Goal: Information Seeking & Learning: Learn about a topic

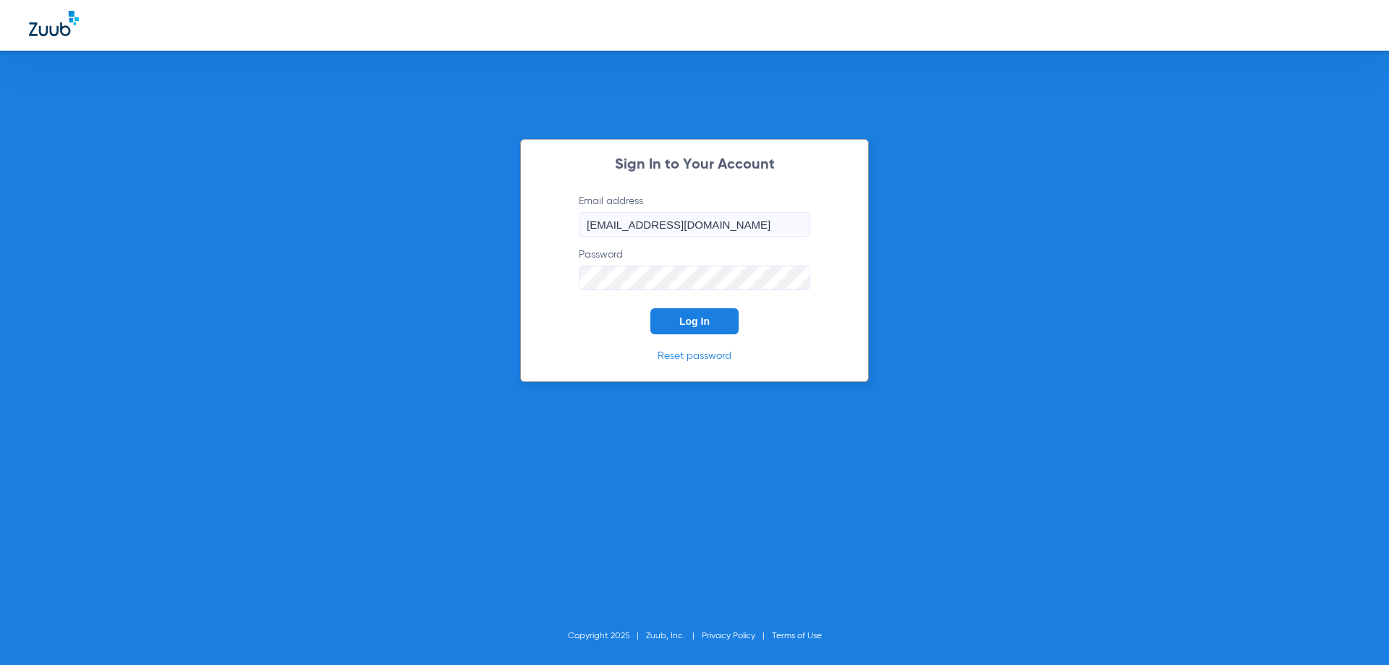
click at [703, 313] on button "Log In" at bounding box center [694, 321] width 88 height 26
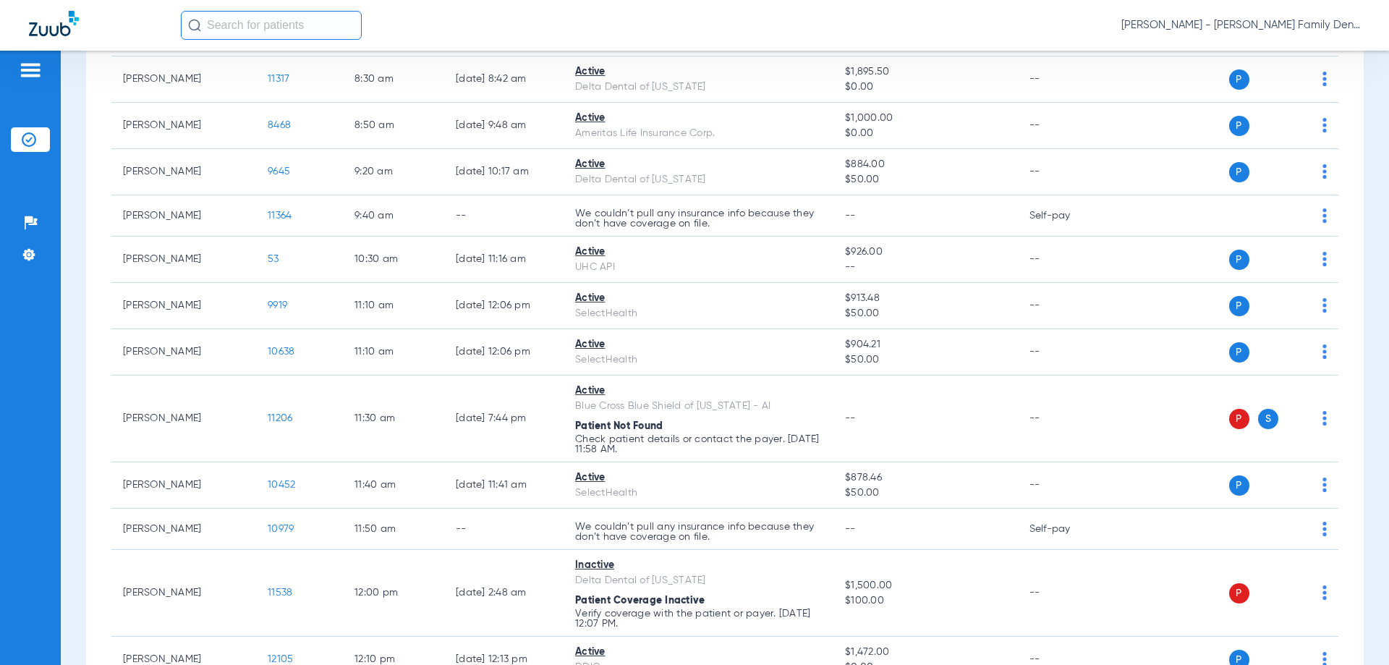
scroll to position [723, 0]
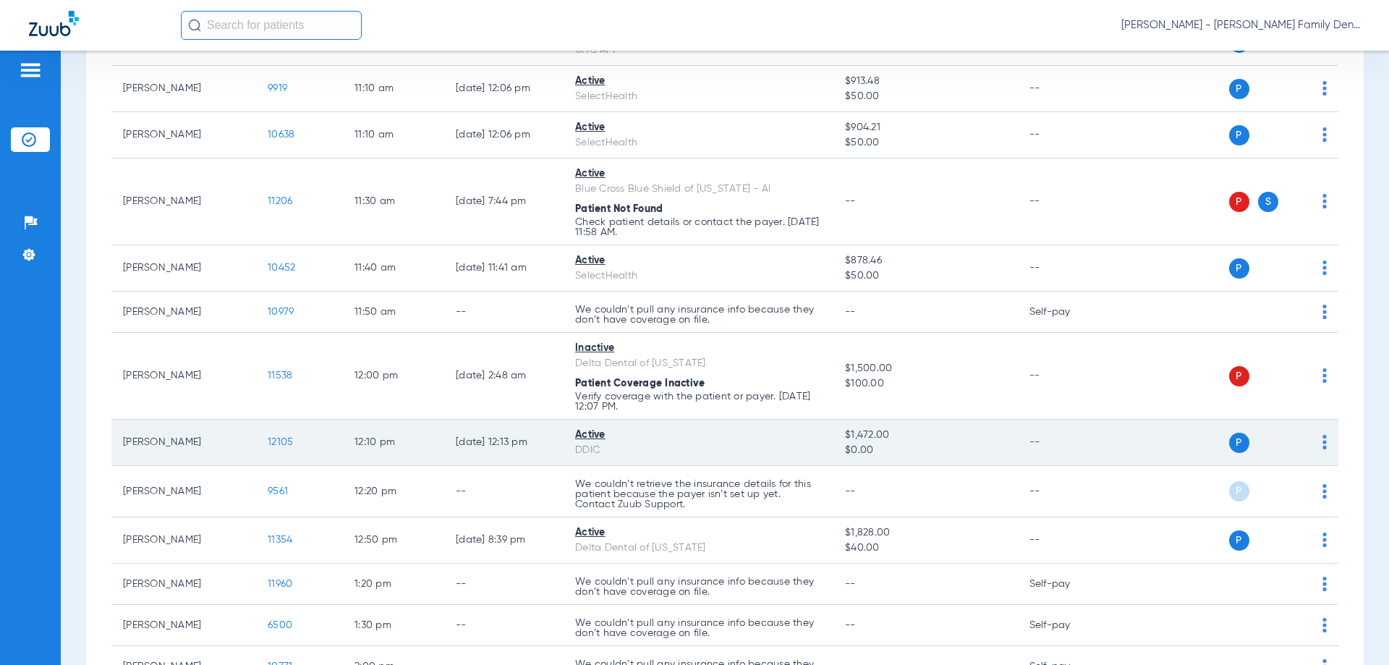
click at [273, 442] on span "12105" at bounding box center [280, 442] width 25 height 10
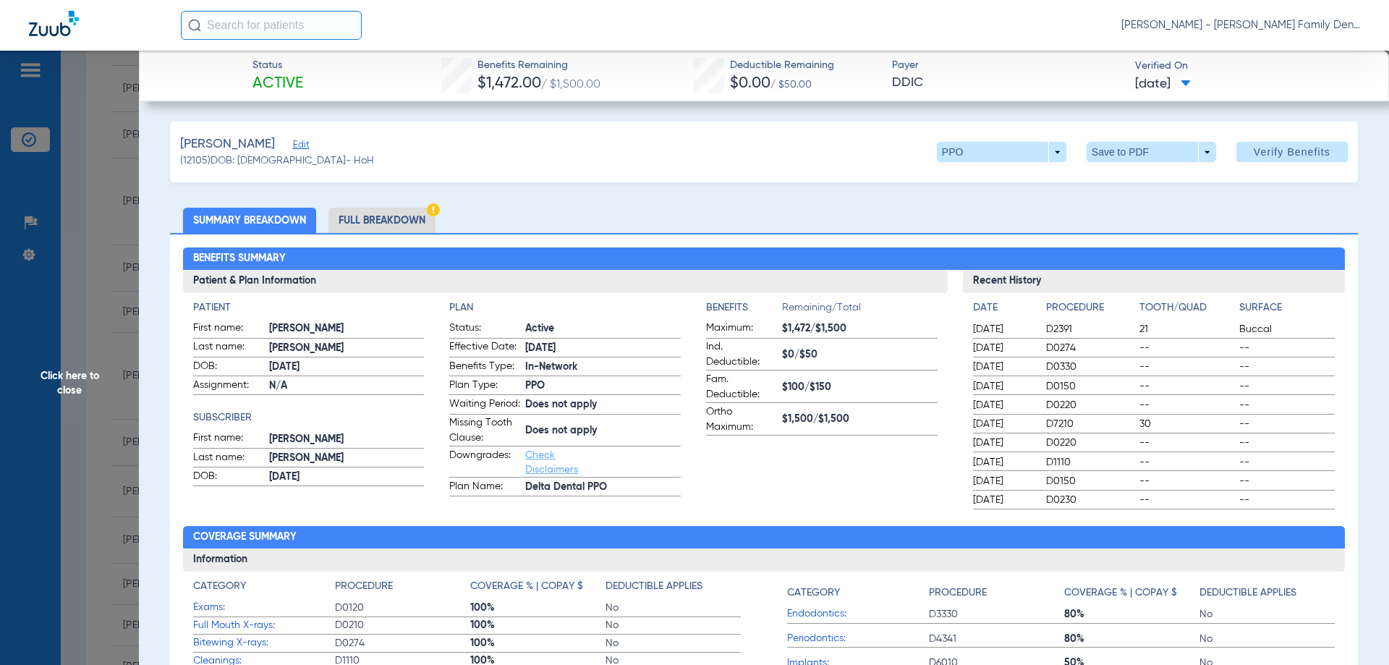
click at [401, 212] on li "Full Breakdown" at bounding box center [381, 220] width 107 height 25
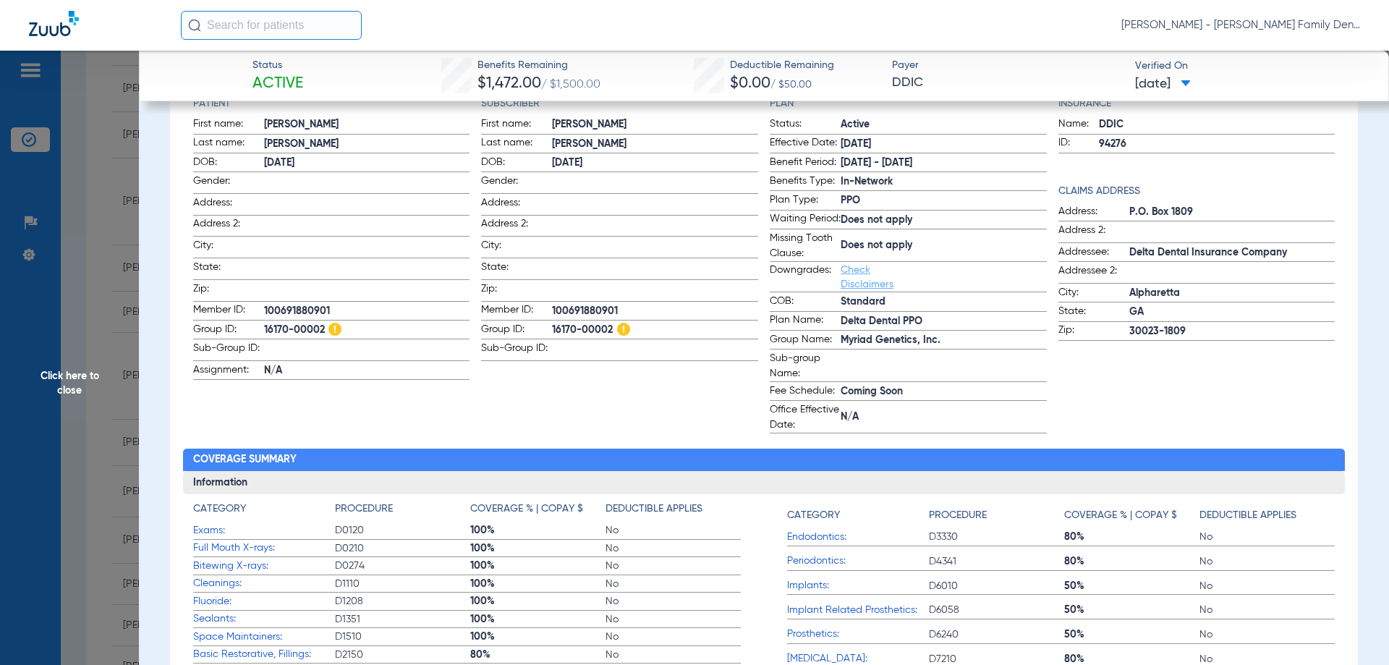
scroll to position [217, 0]
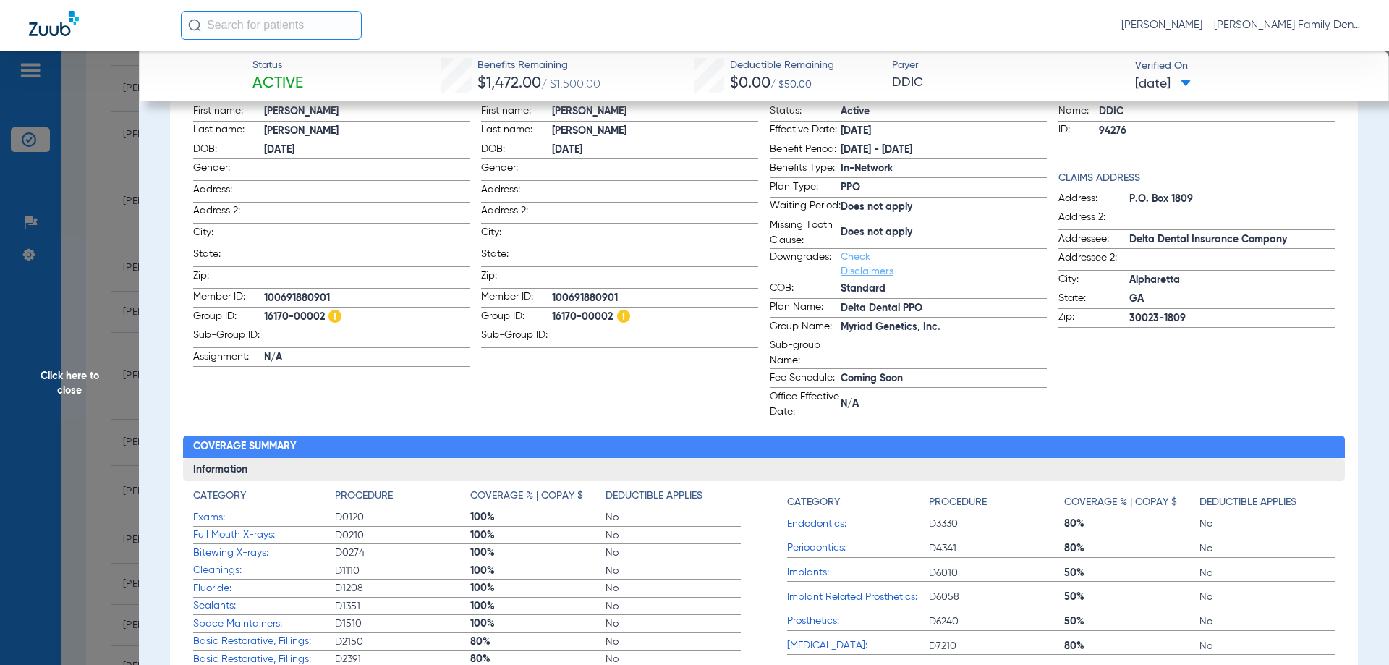
click at [844, 276] on link "Check Disclaimers" at bounding box center [866, 264] width 53 height 25
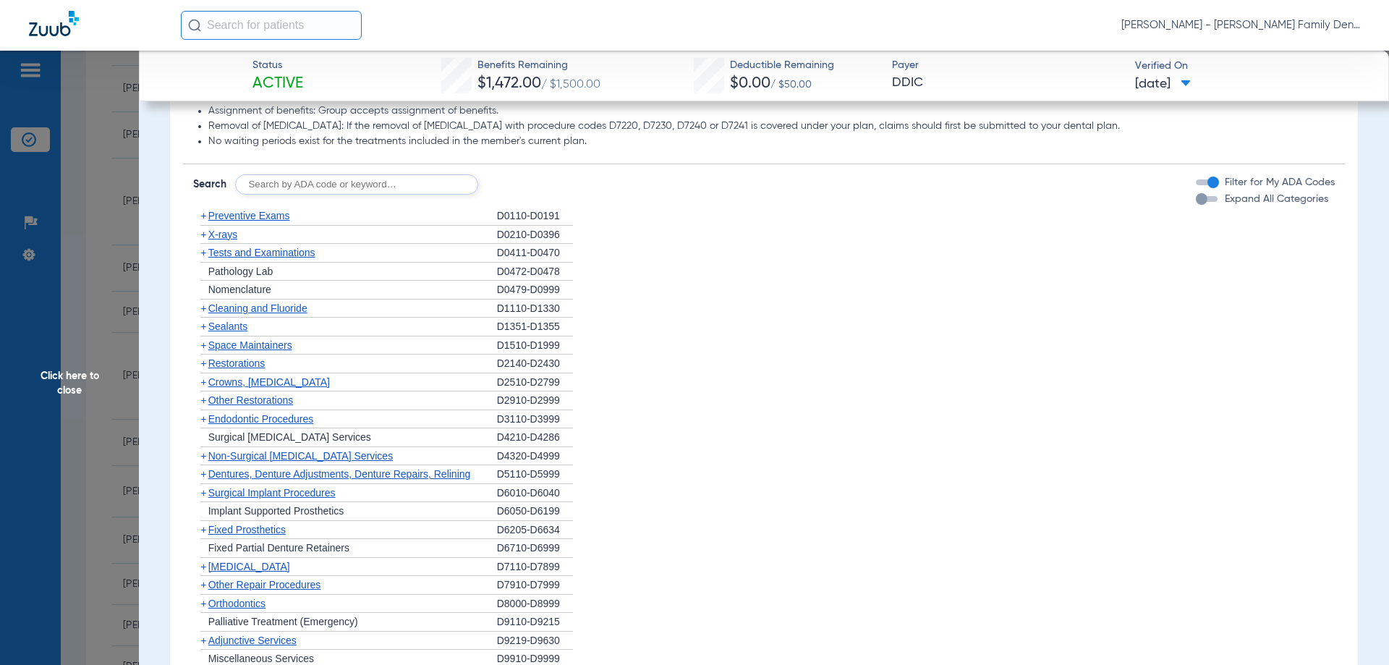
scroll to position [1431, 0]
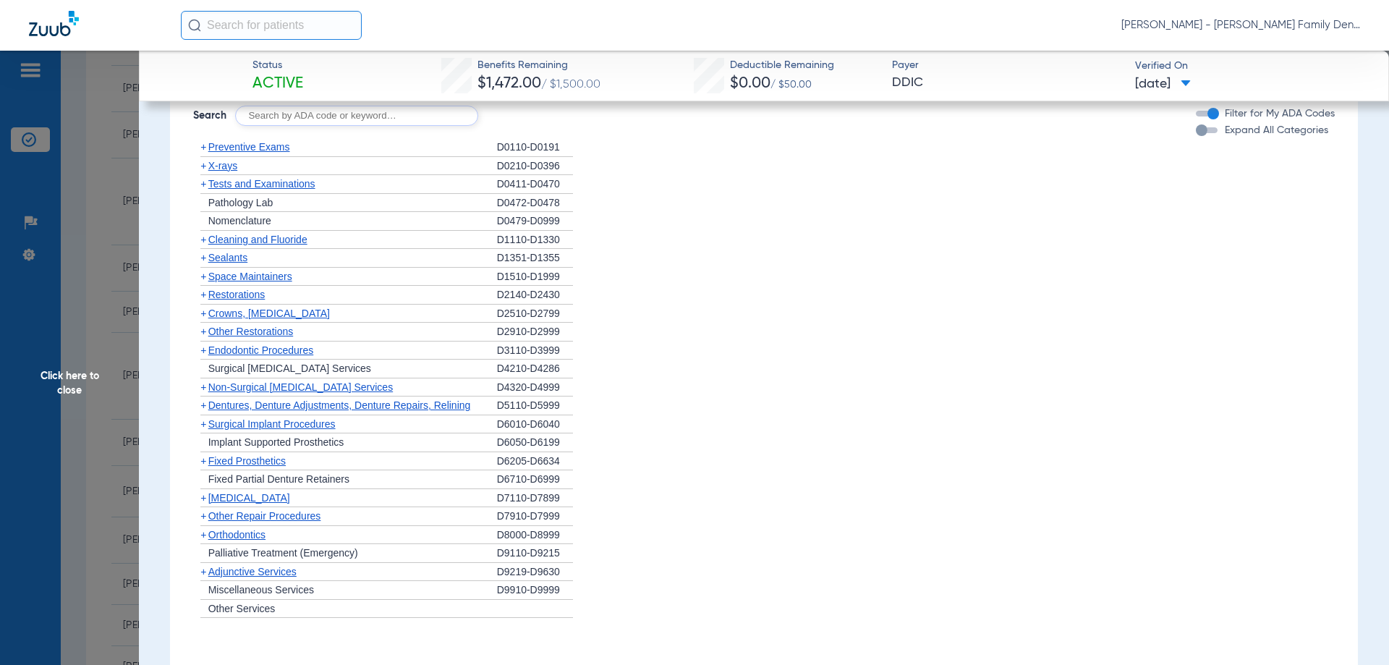
click at [266, 319] on span "Crowns, [MEDICAL_DATA]" at bounding box center [269, 313] width 122 height 12
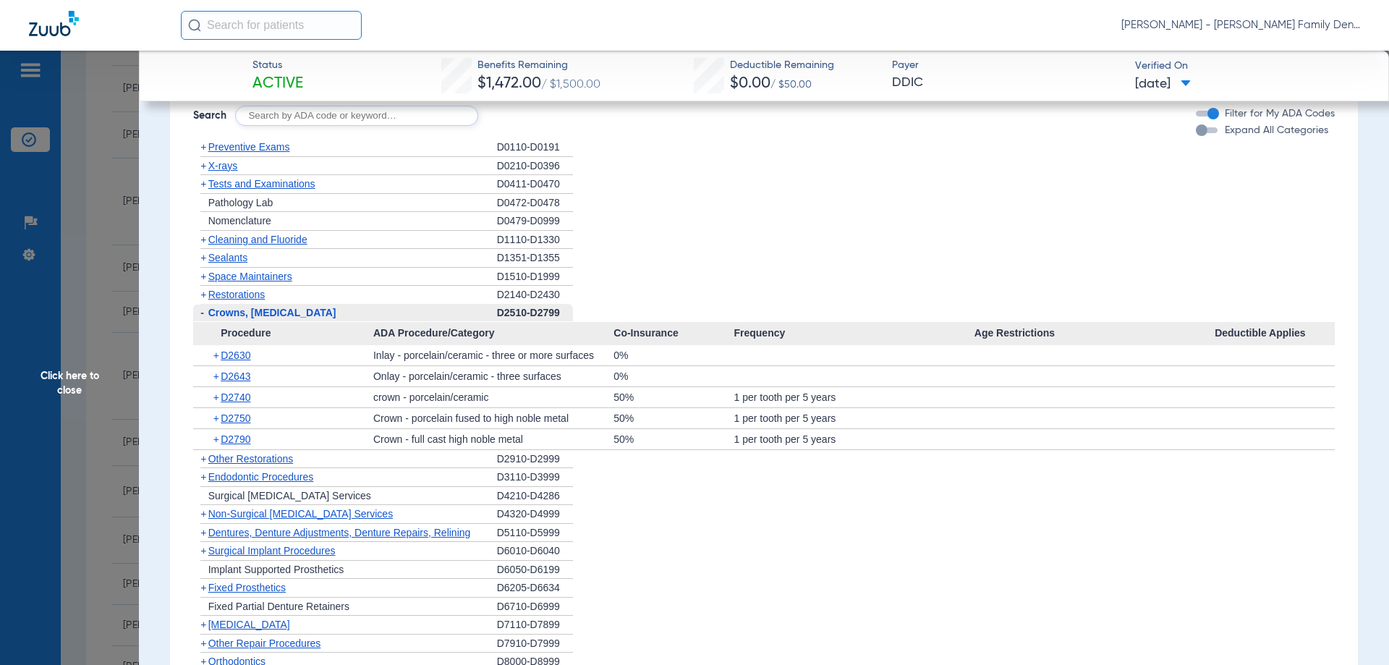
click at [266, 318] on span "Crowns, [MEDICAL_DATA]" at bounding box center [272, 313] width 128 height 12
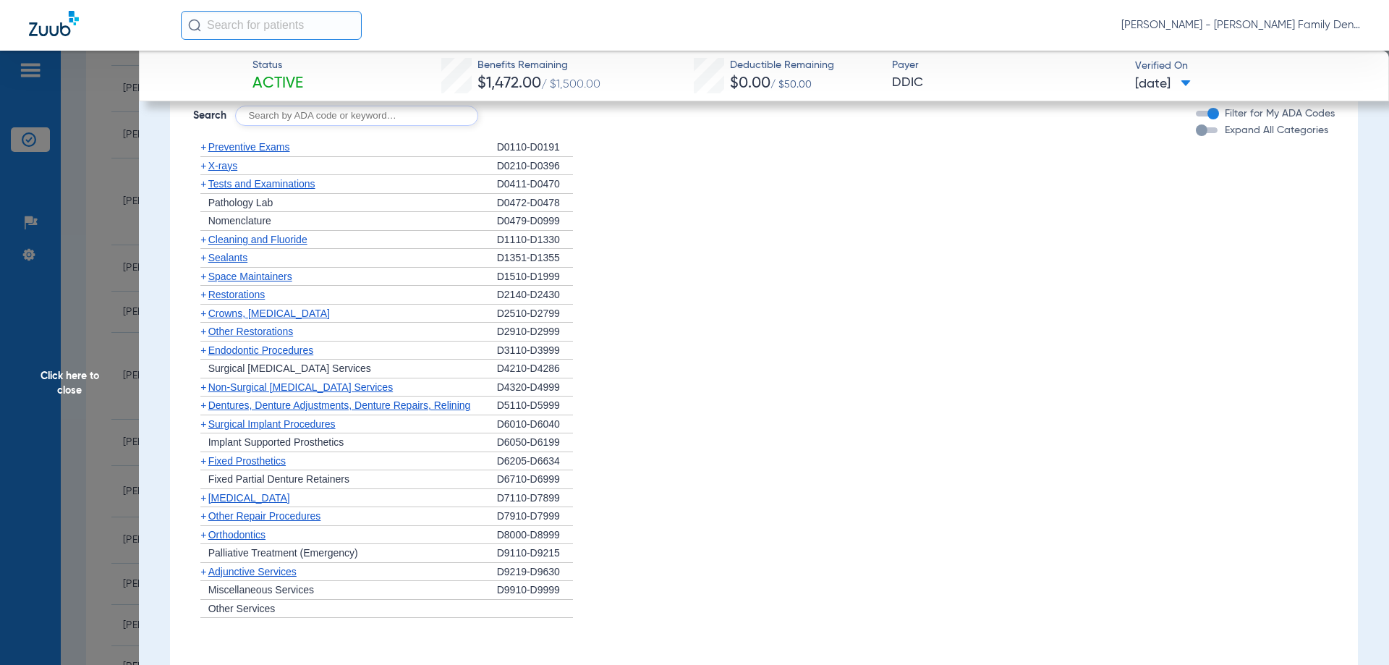
click at [258, 300] on span "Restorations" at bounding box center [236, 295] width 57 height 12
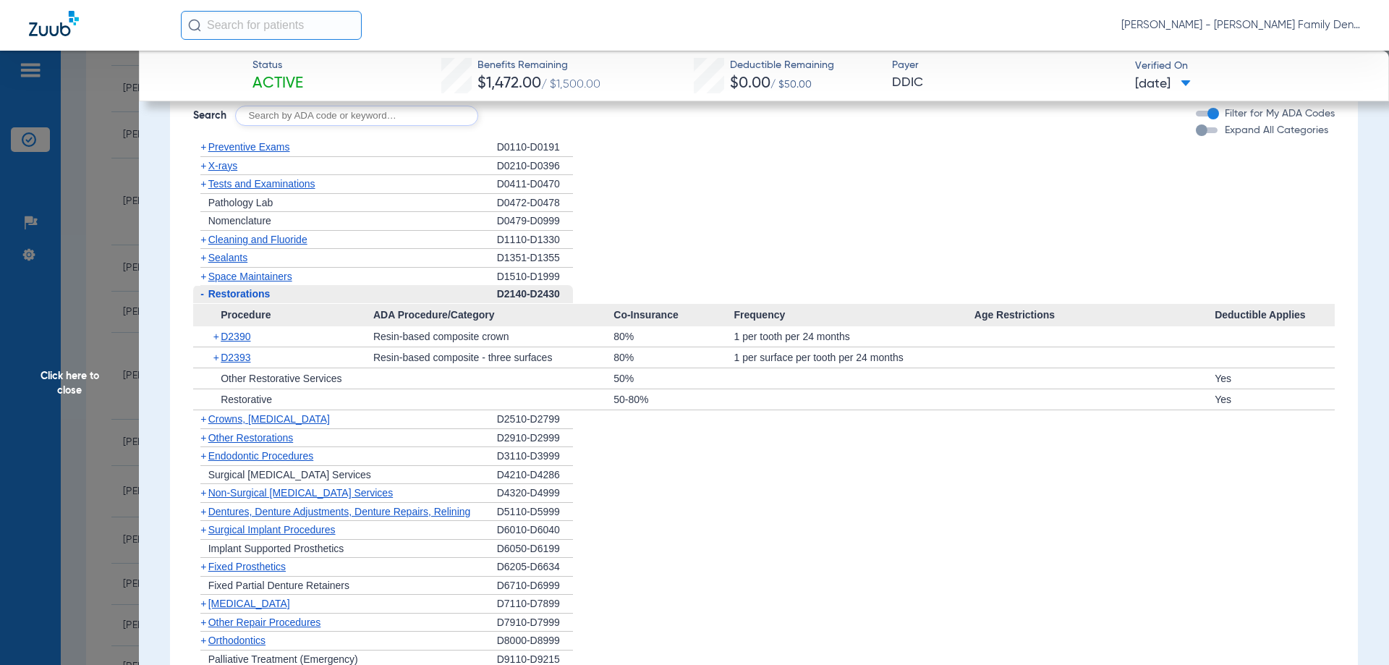
click at [258, 299] on span "Restorations" at bounding box center [239, 294] width 62 height 12
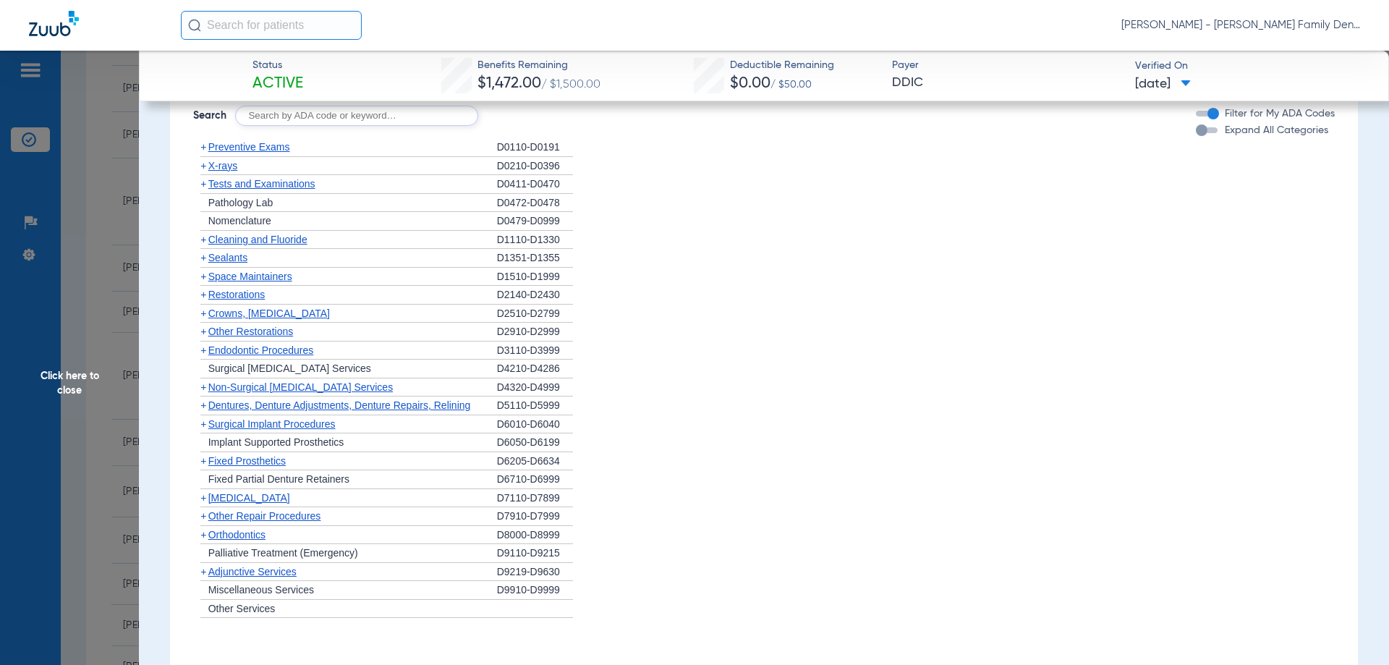
click at [246, 286] on div "+ Space Maintainers" at bounding box center [345, 277] width 304 height 19
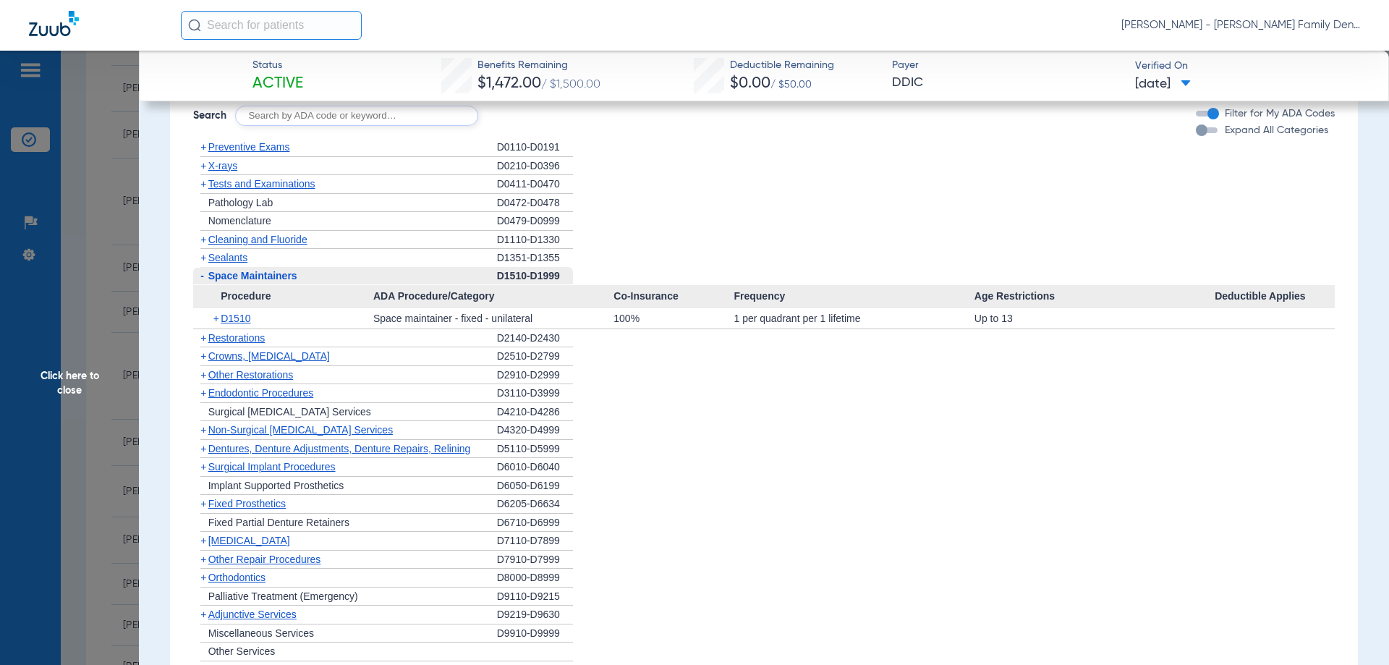
click at [229, 281] on span "Space Maintainers" at bounding box center [252, 276] width 89 height 12
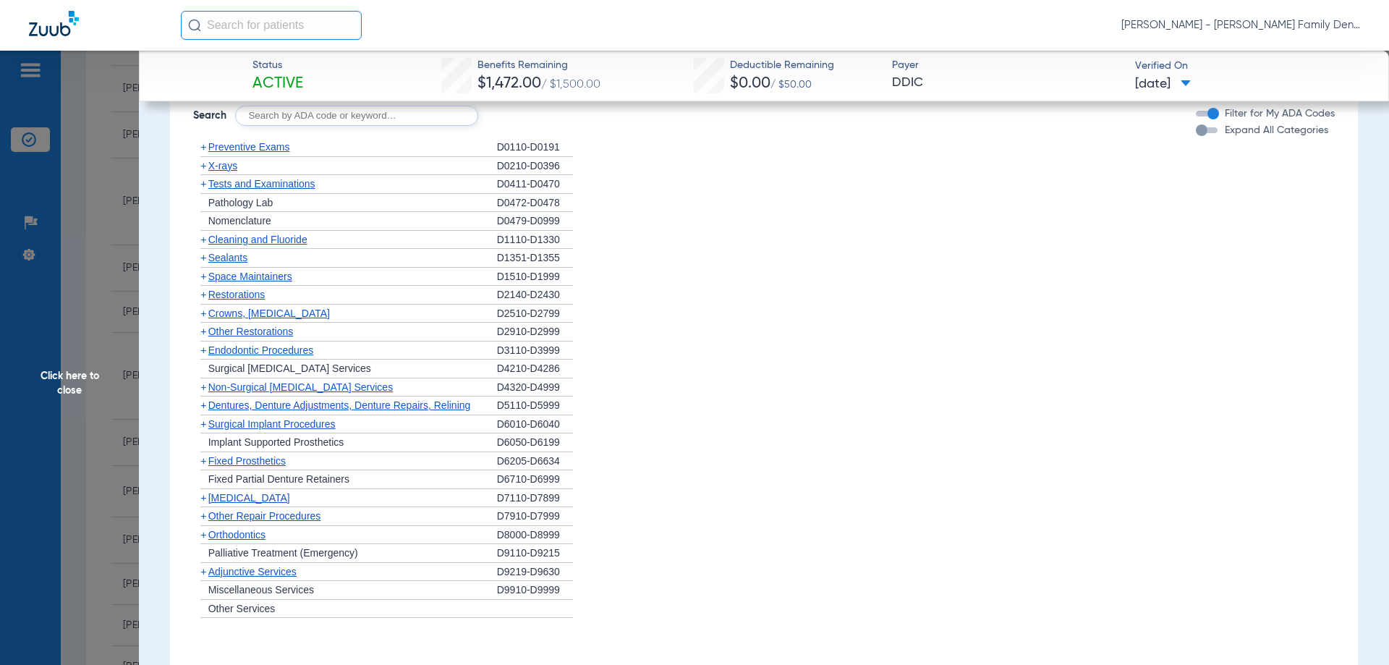
click at [229, 300] on span "Restorations" at bounding box center [236, 295] width 57 height 12
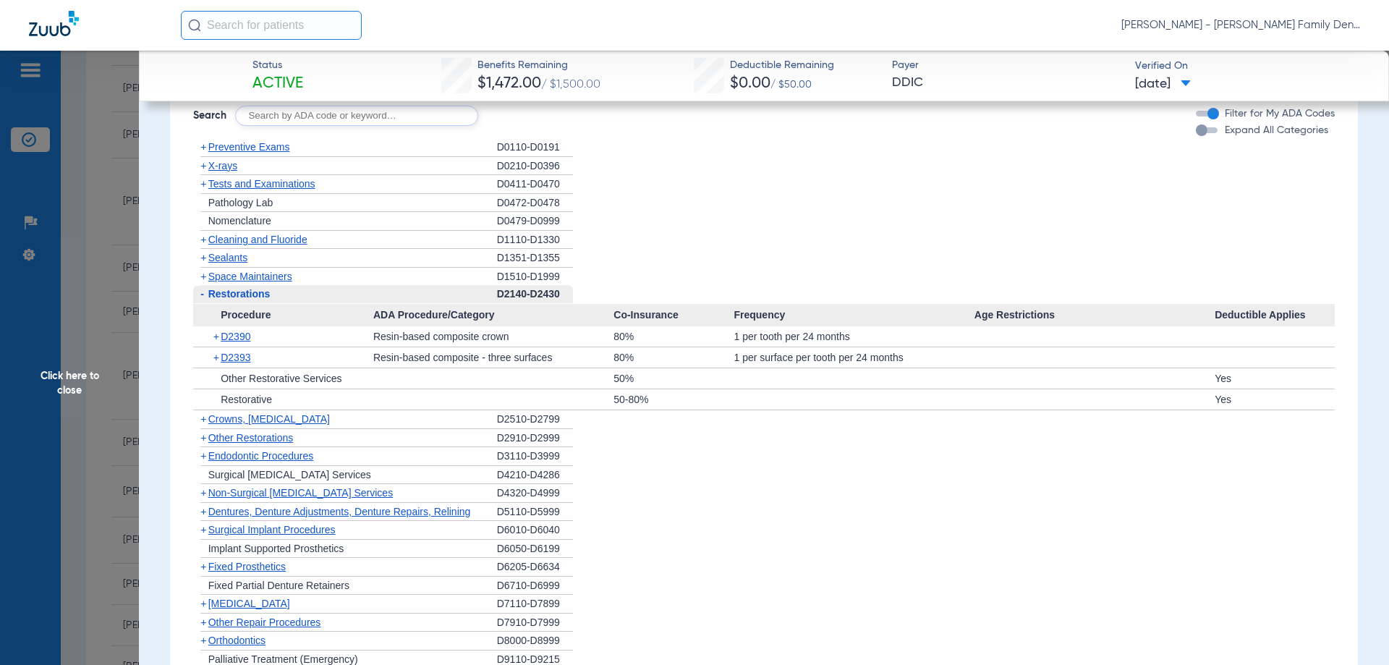
click at [229, 299] on span "Restorations" at bounding box center [239, 294] width 62 height 12
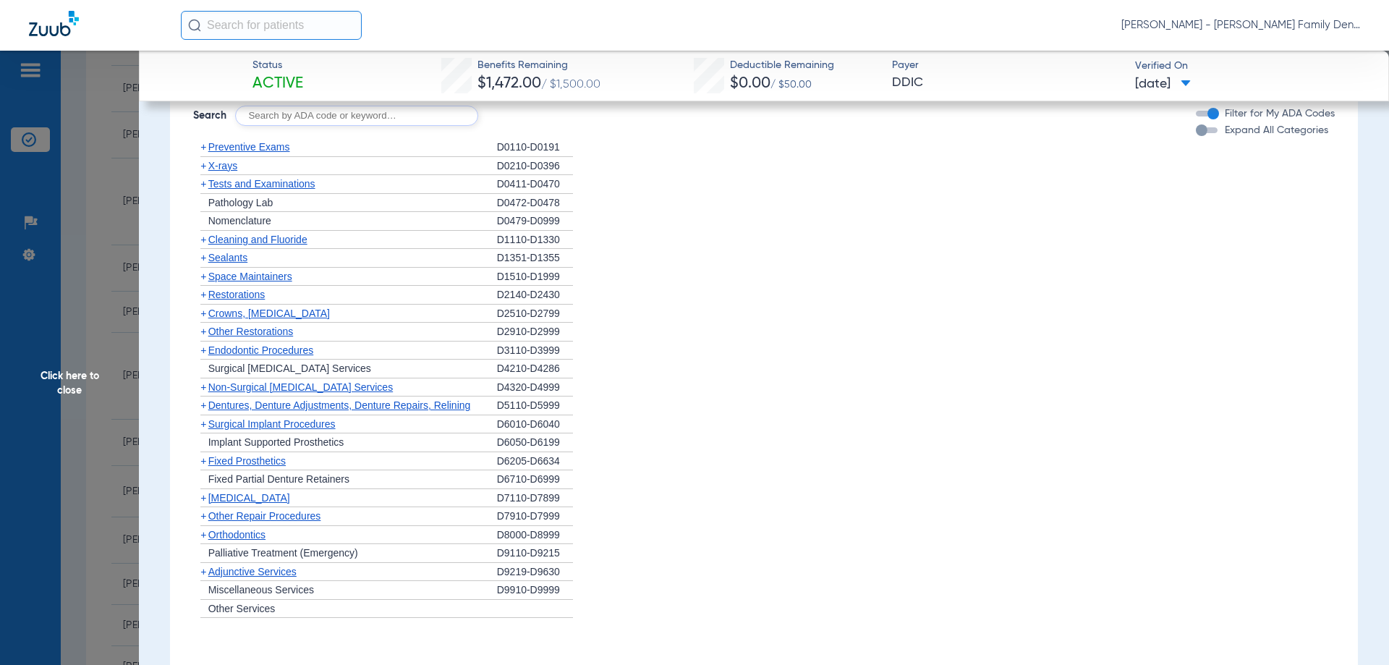
click at [229, 319] on span "Crowns, [MEDICAL_DATA]" at bounding box center [269, 313] width 122 height 12
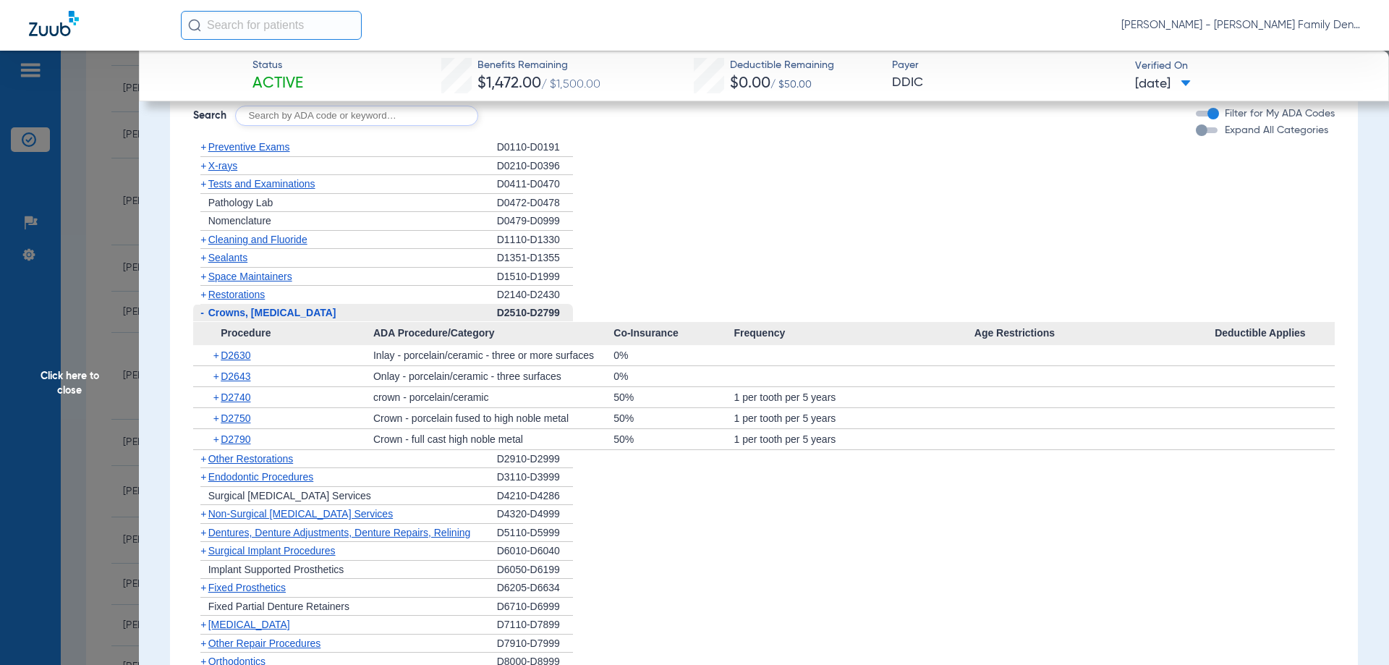
click at [222, 318] on span "Crowns, [MEDICAL_DATA]" at bounding box center [272, 313] width 128 height 12
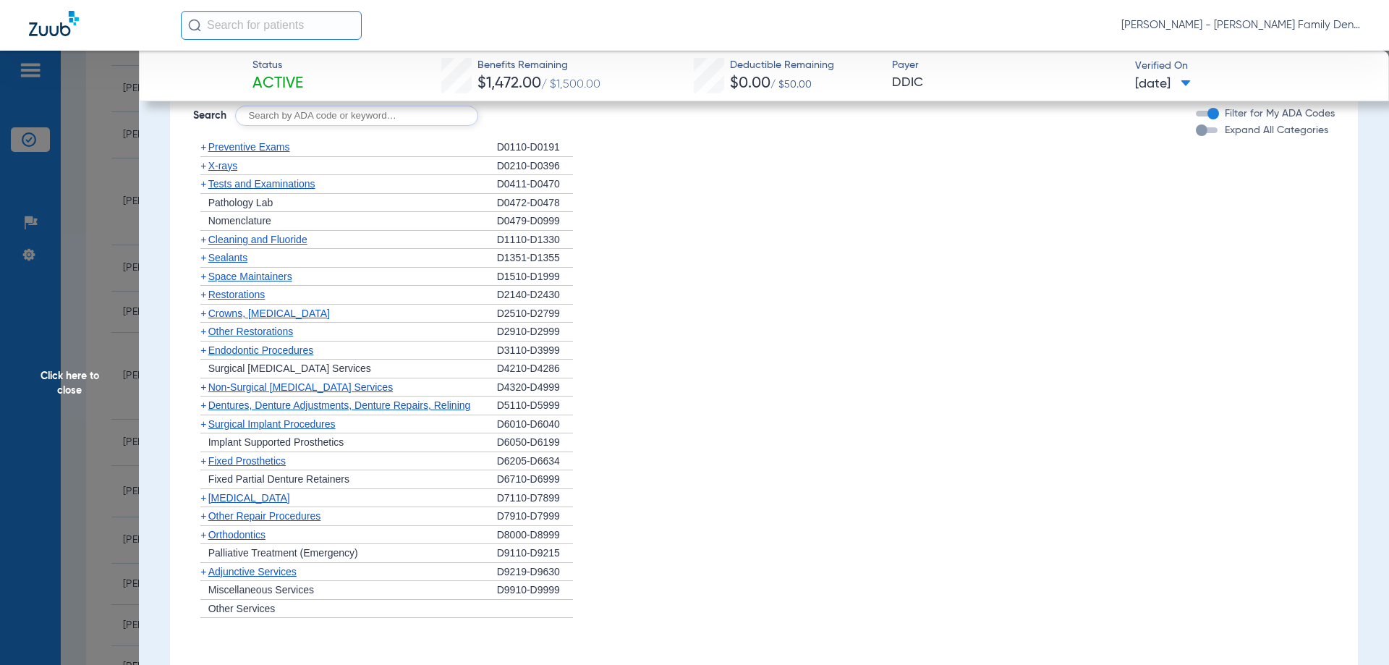
click at [225, 337] on span "Other Restorations" at bounding box center [250, 331] width 85 height 12
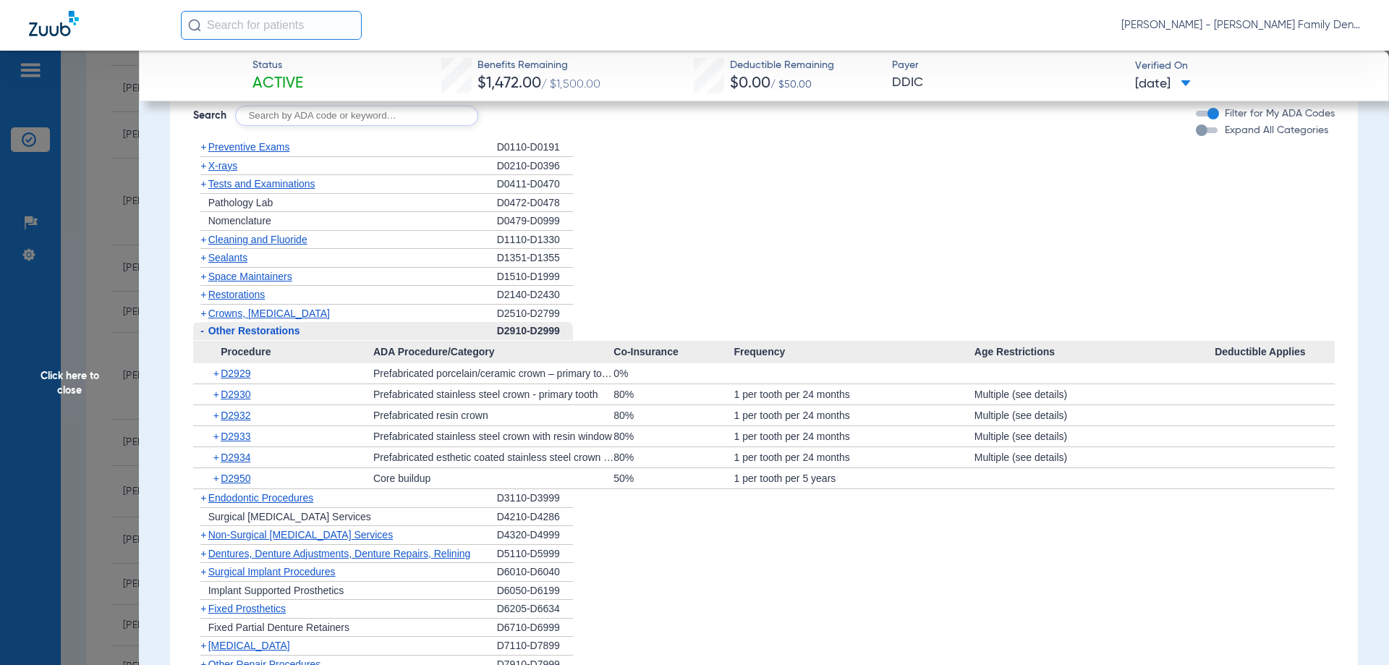
click at [242, 336] on span "Other Restorations" at bounding box center [254, 331] width 92 height 12
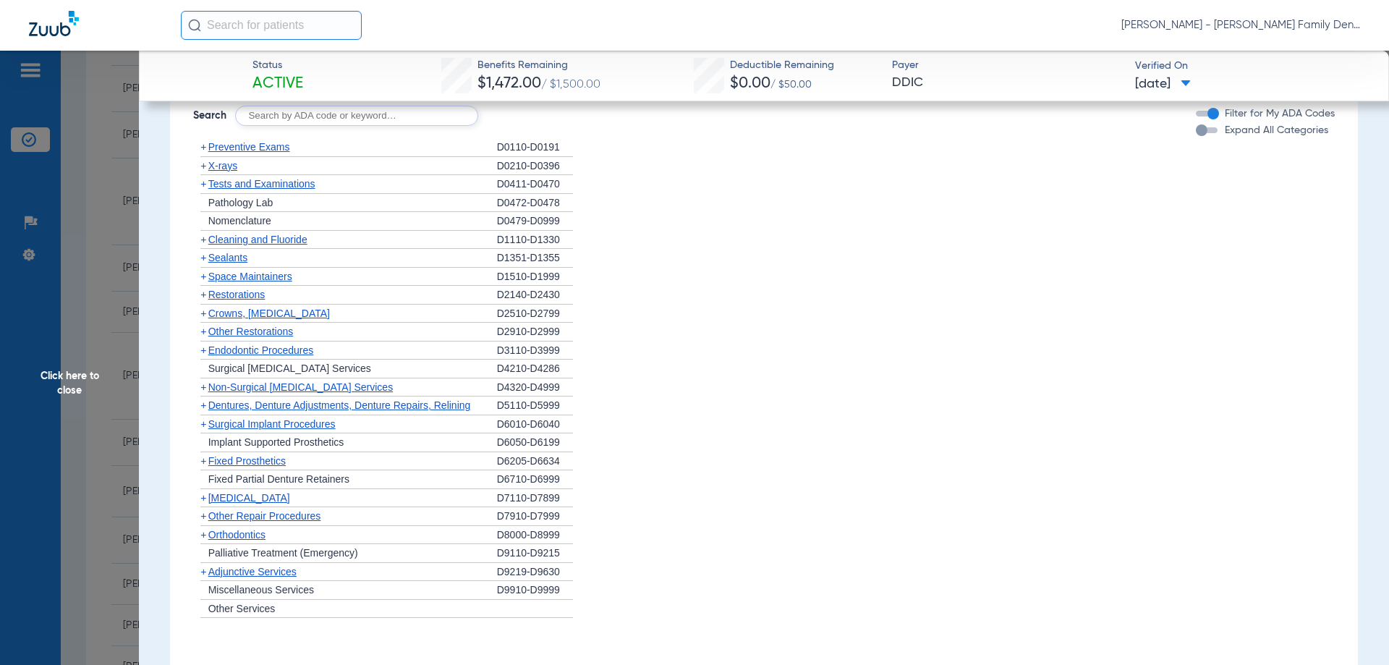
click at [287, 411] on span "Dentures, Denture Adjustments, Denture Repairs, Relining" at bounding box center [339, 405] width 263 height 12
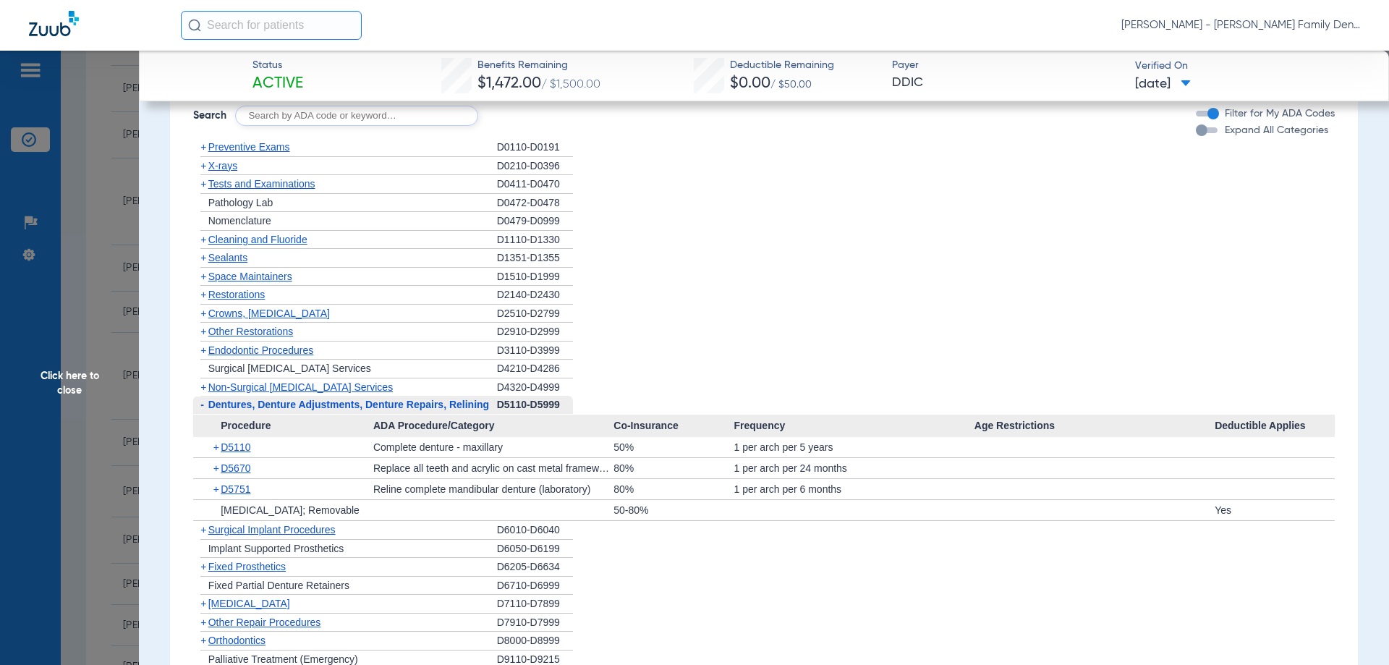
click at [287, 410] on span "Dentures, Denture Adjustments, Denture Repairs, Relining" at bounding box center [348, 405] width 281 height 12
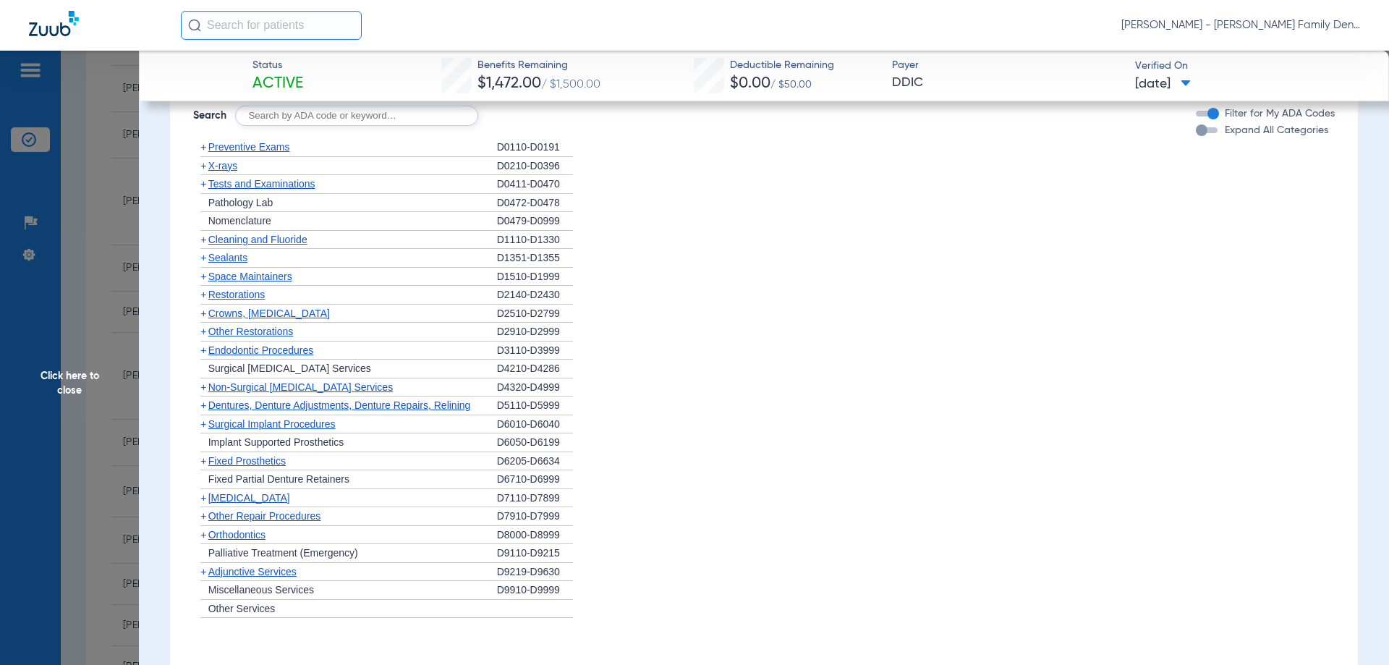
click at [287, 430] on span "Surgical Implant Procedures" at bounding box center [271, 424] width 127 height 12
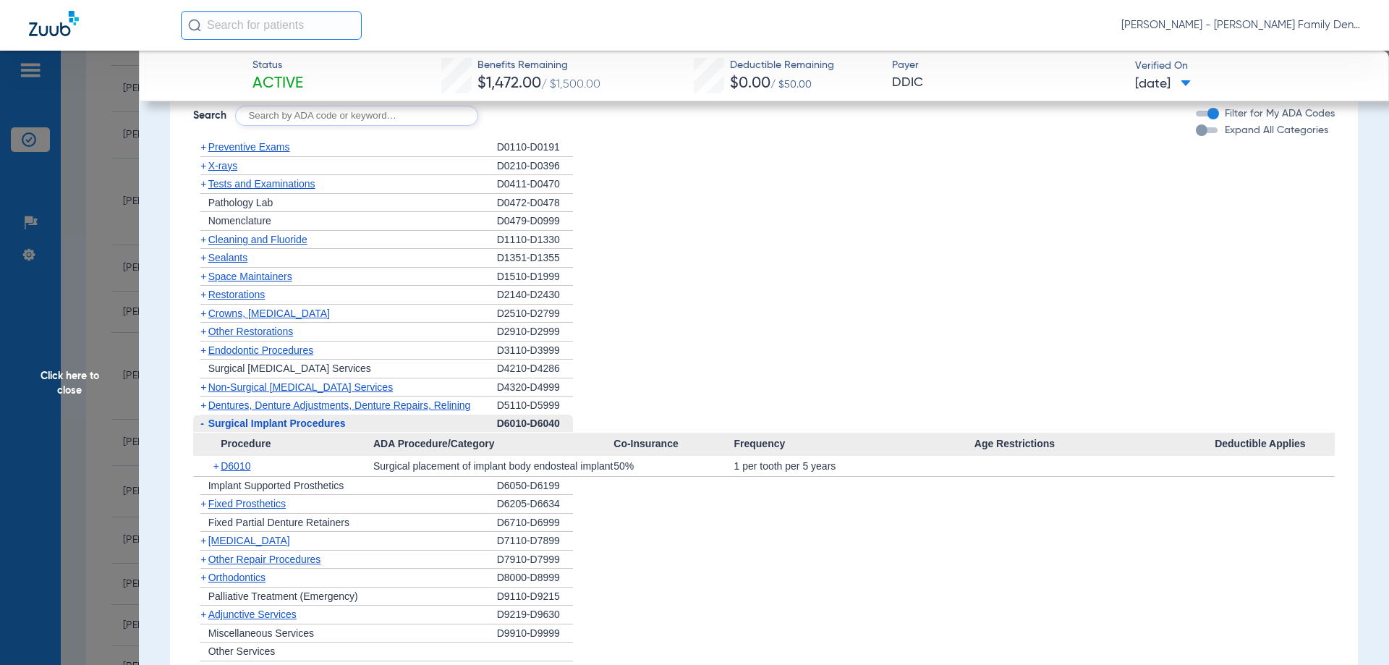
click at [287, 429] on span "Surgical Implant Procedures" at bounding box center [276, 423] width 137 height 12
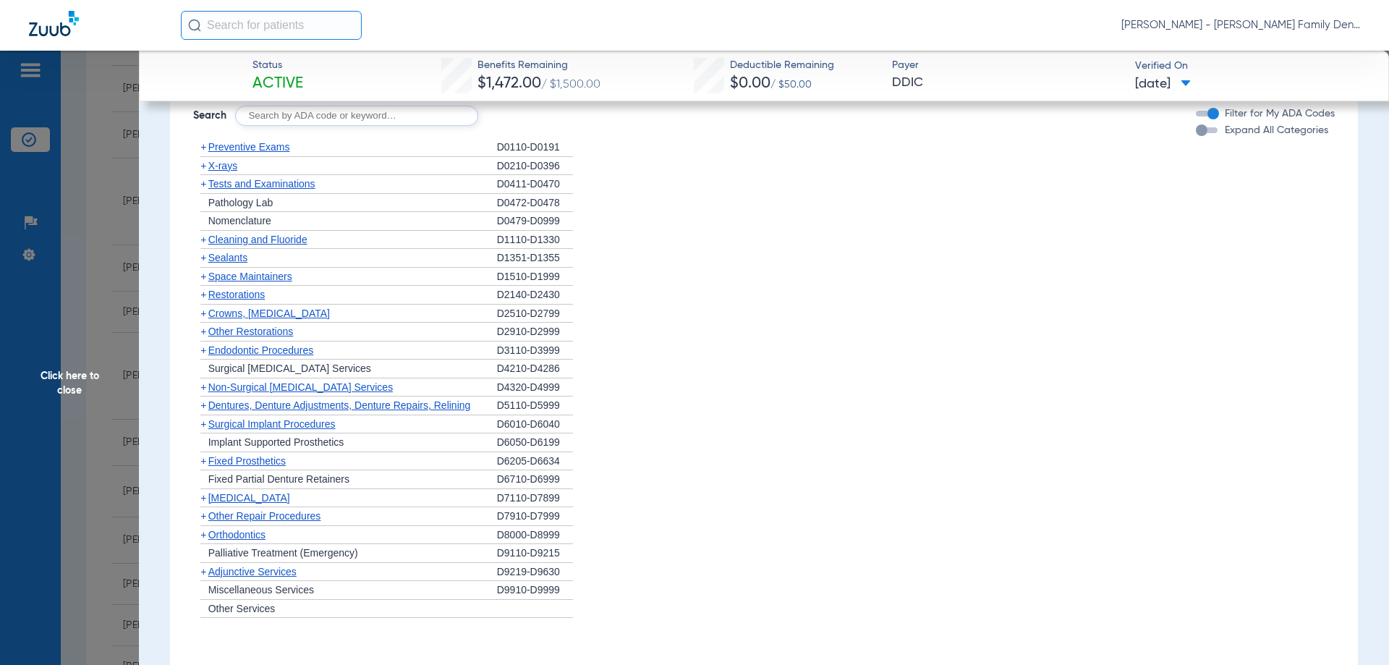
click at [247, 467] on span "Fixed Prosthetics" at bounding box center [246, 461] width 77 height 12
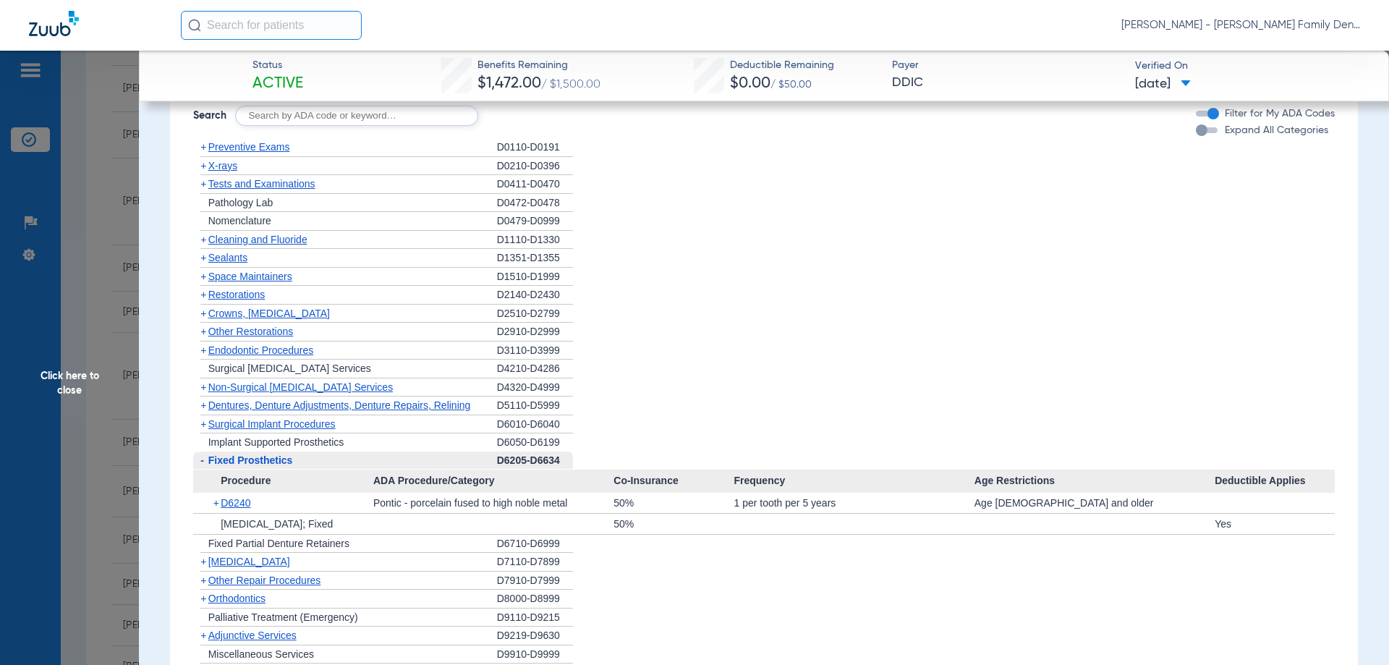
click at [247, 466] on span "Fixed Prosthetics" at bounding box center [250, 460] width 85 height 12
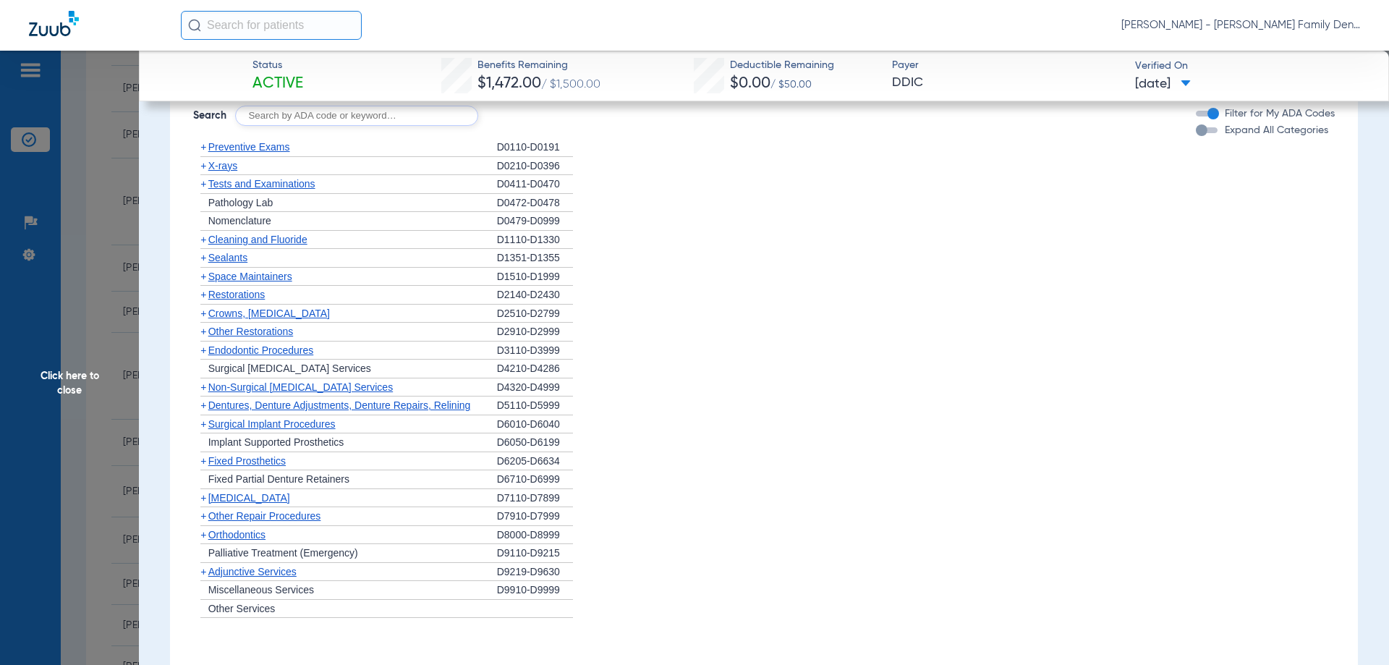
click at [230, 503] on span "[MEDICAL_DATA]" at bounding box center [249, 498] width 82 height 12
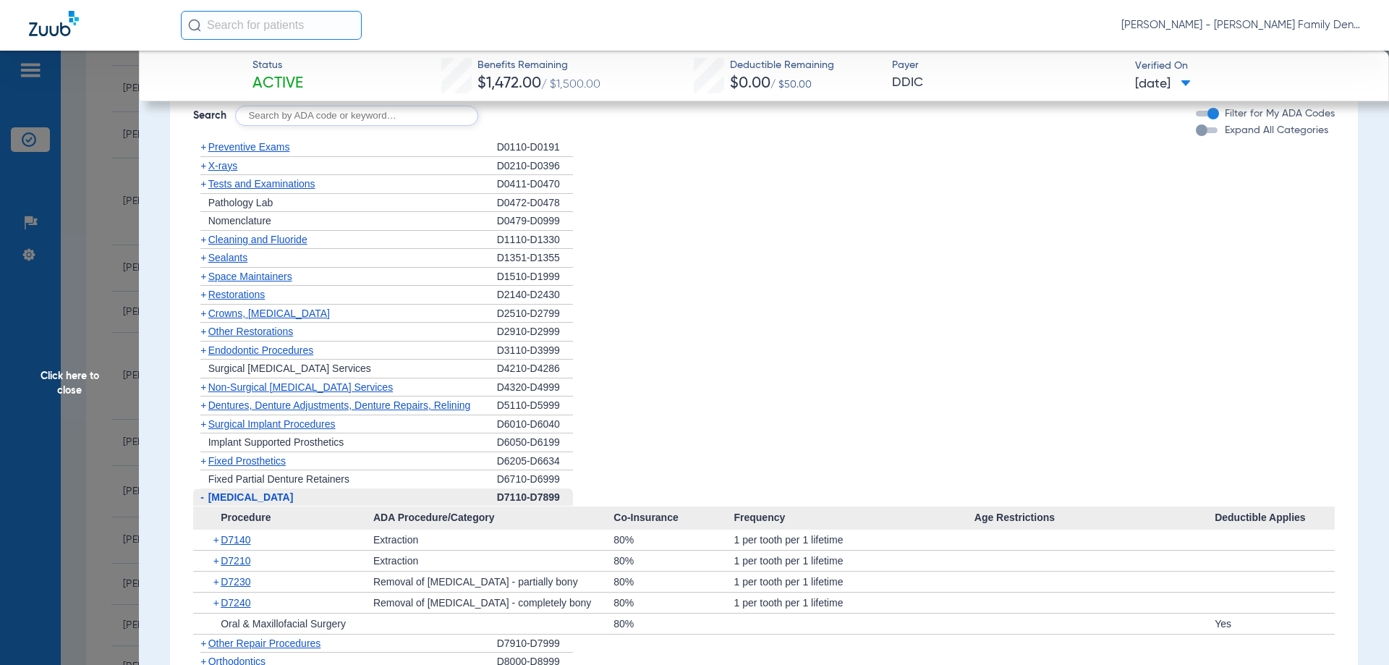
click at [227, 503] on span "[MEDICAL_DATA]" at bounding box center [250, 497] width 85 height 12
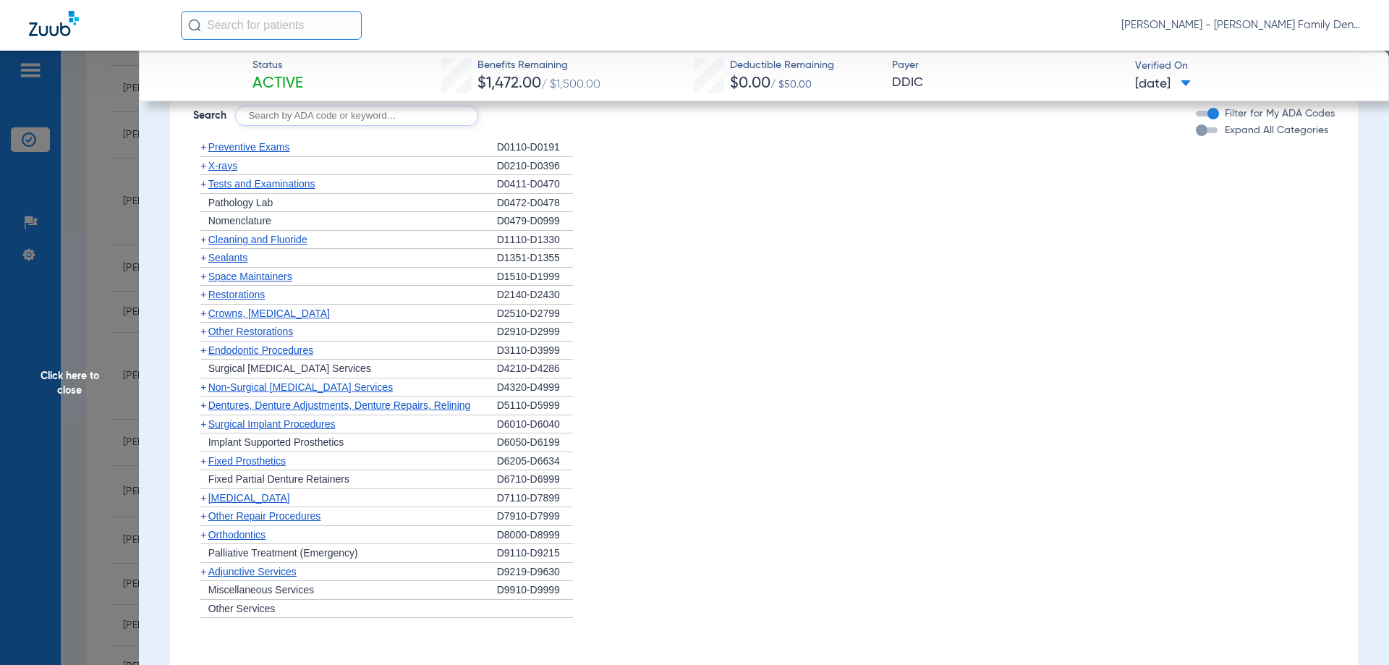
click at [249, 189] on span "Tests and Examinations" at bounding box center [261, 184] width 107 height 12
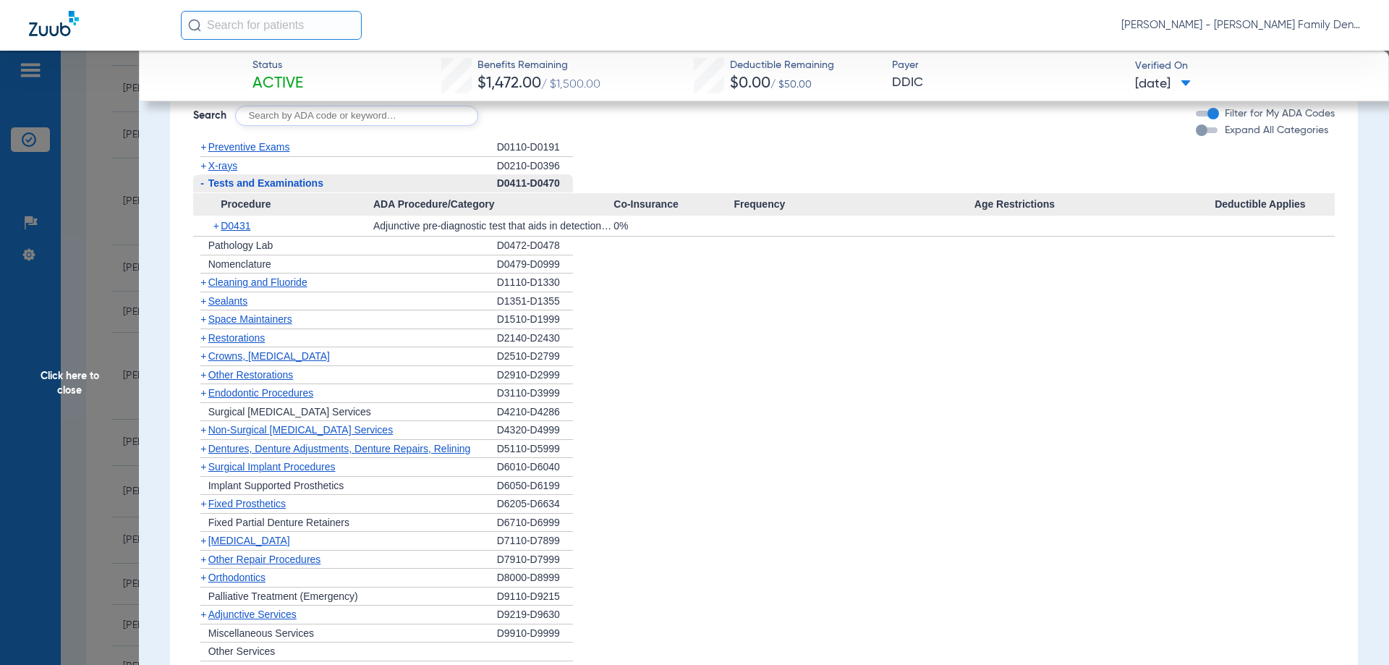
click at [249, 189] on span "Tests and Examinations" at bounding box center [265, 183] width 115 height 12
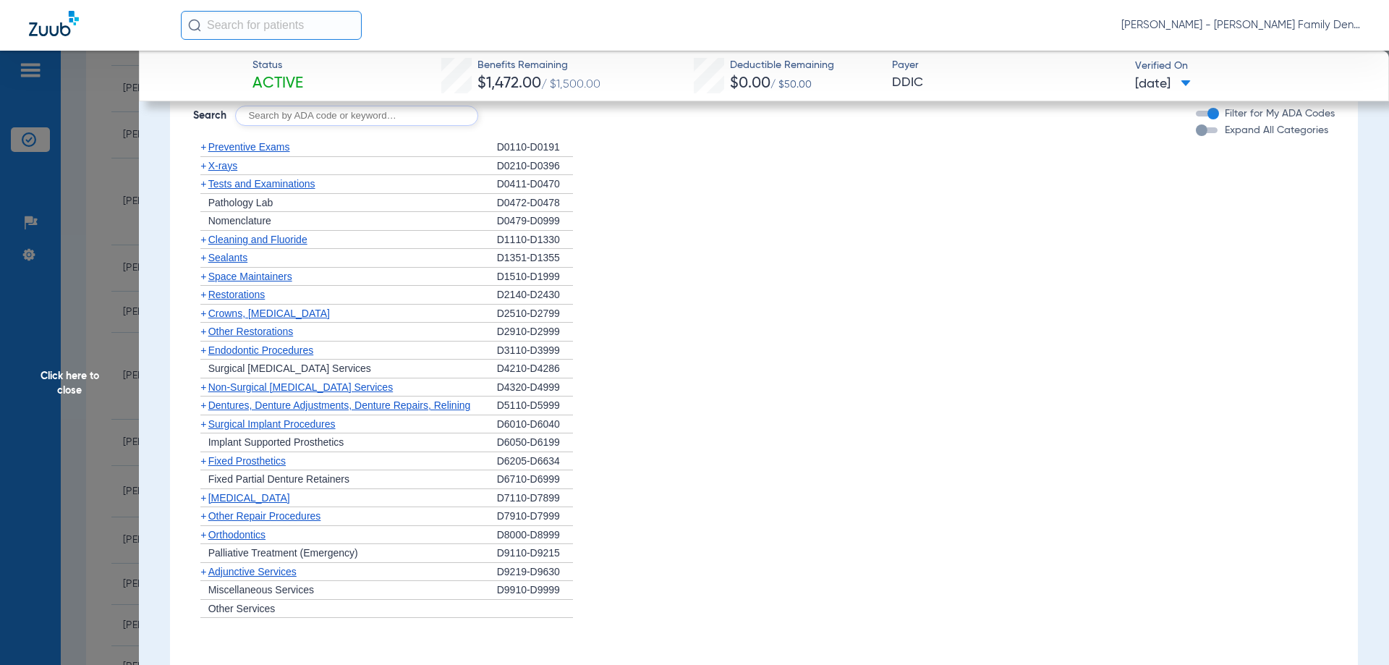
click at [234, 153] on span "Preventive Exams" at bounding box center [249, 147] width 82 height 12
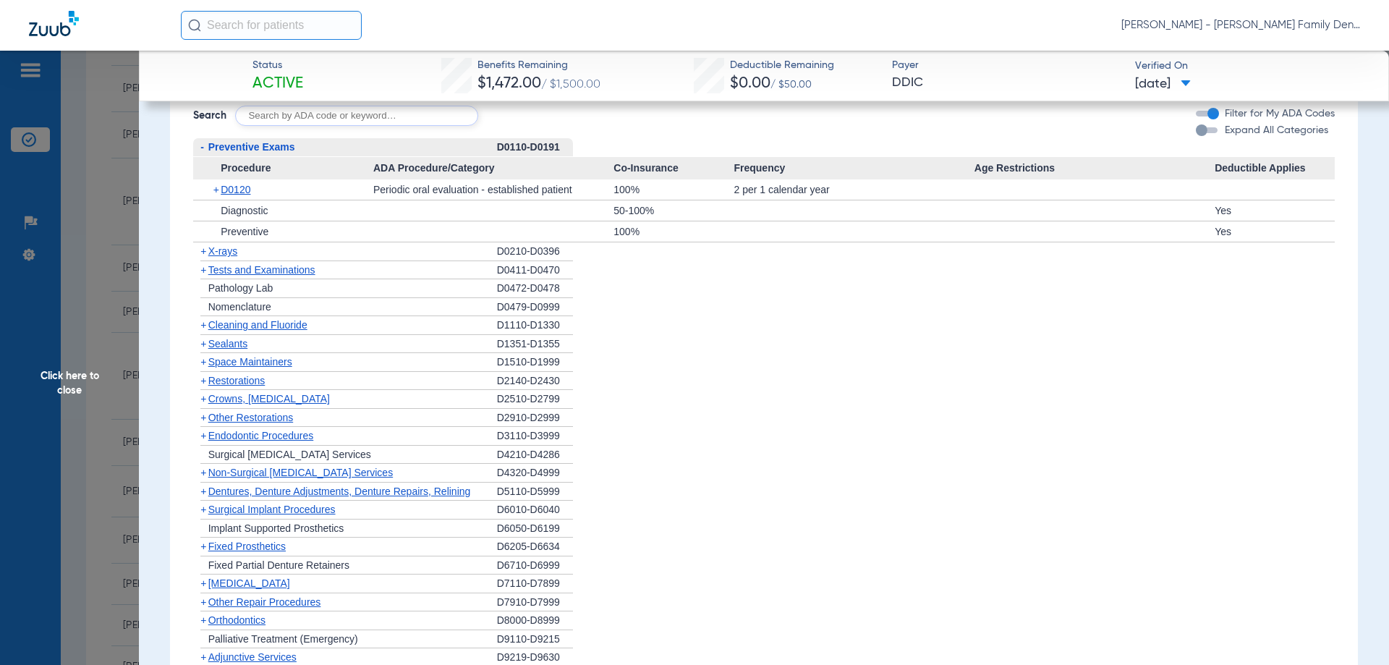
click at [236, 153] on span "Preventive Exams" at bounding box center [251, 147] width 87 height 12
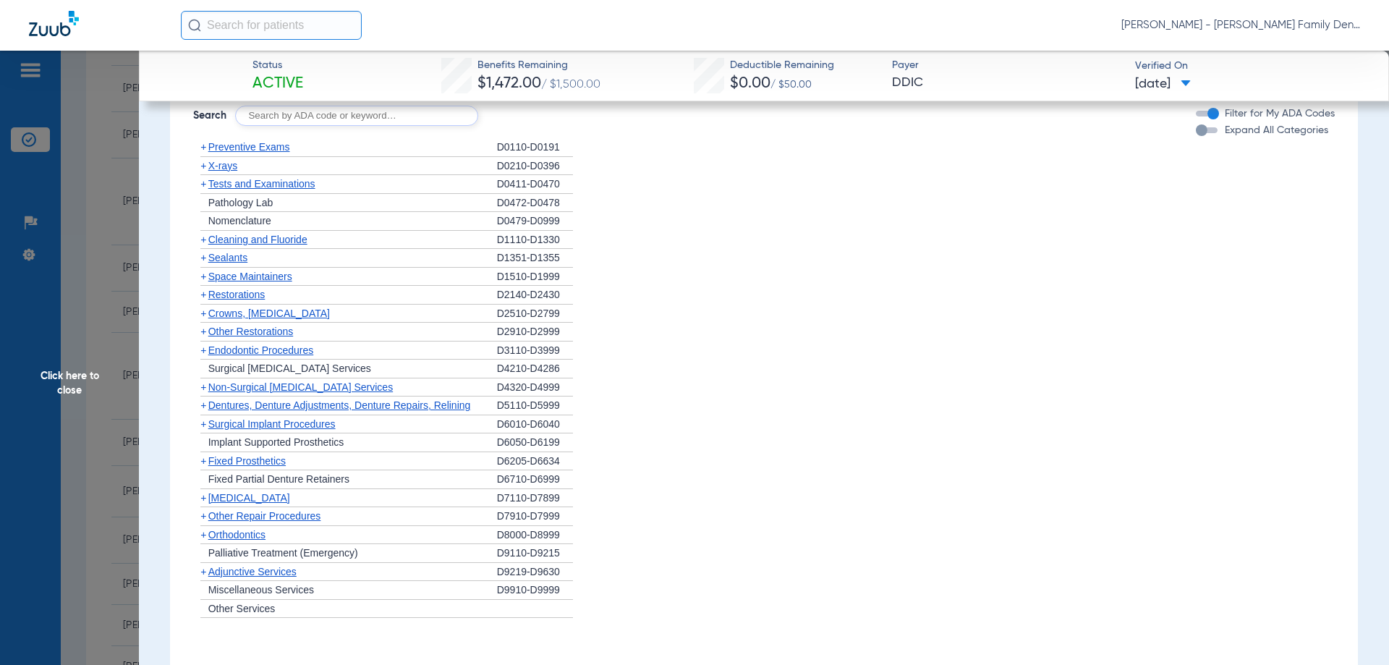
click at [224, 171] on span "X-rays" at bounding box center [222, 166] width 29 height 12
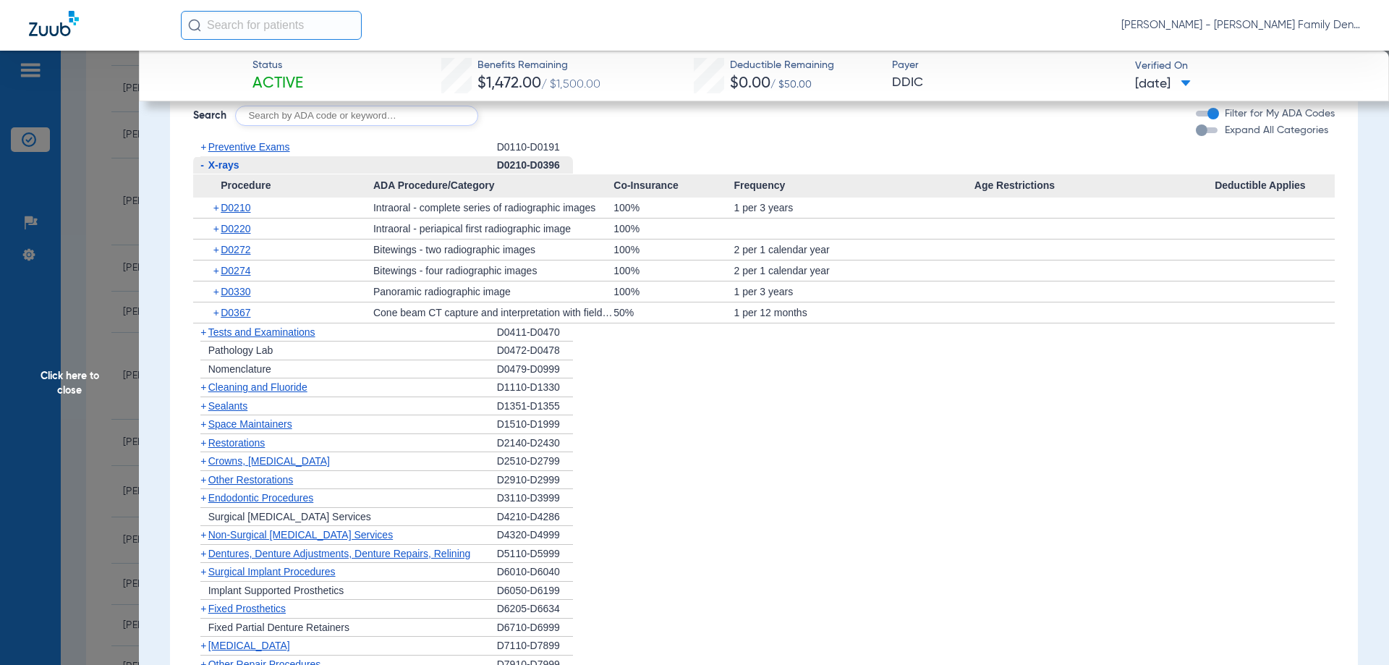
click at [224, 171] on span "X-rays" at bounding box center [223, 165] width 31 height 12
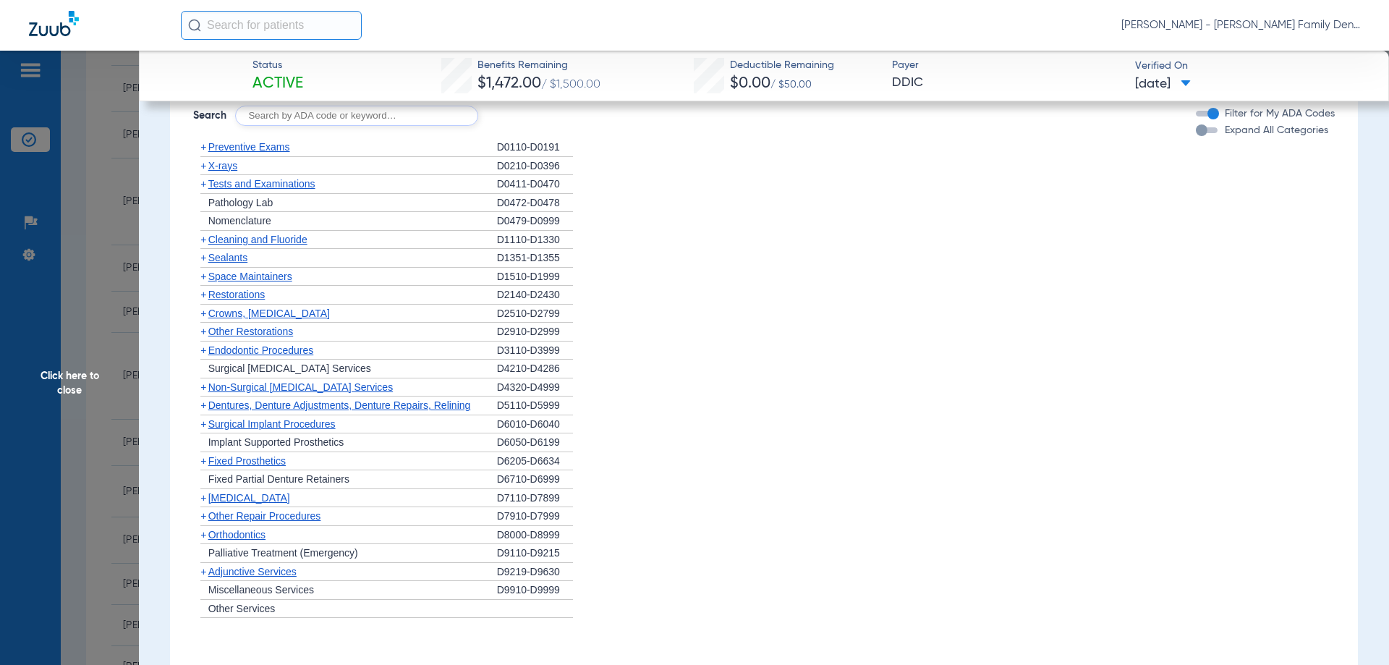
click at [229, 245] on span "Cleaning and Fluoride" at bounding box center [257, 240] width 99 height 12
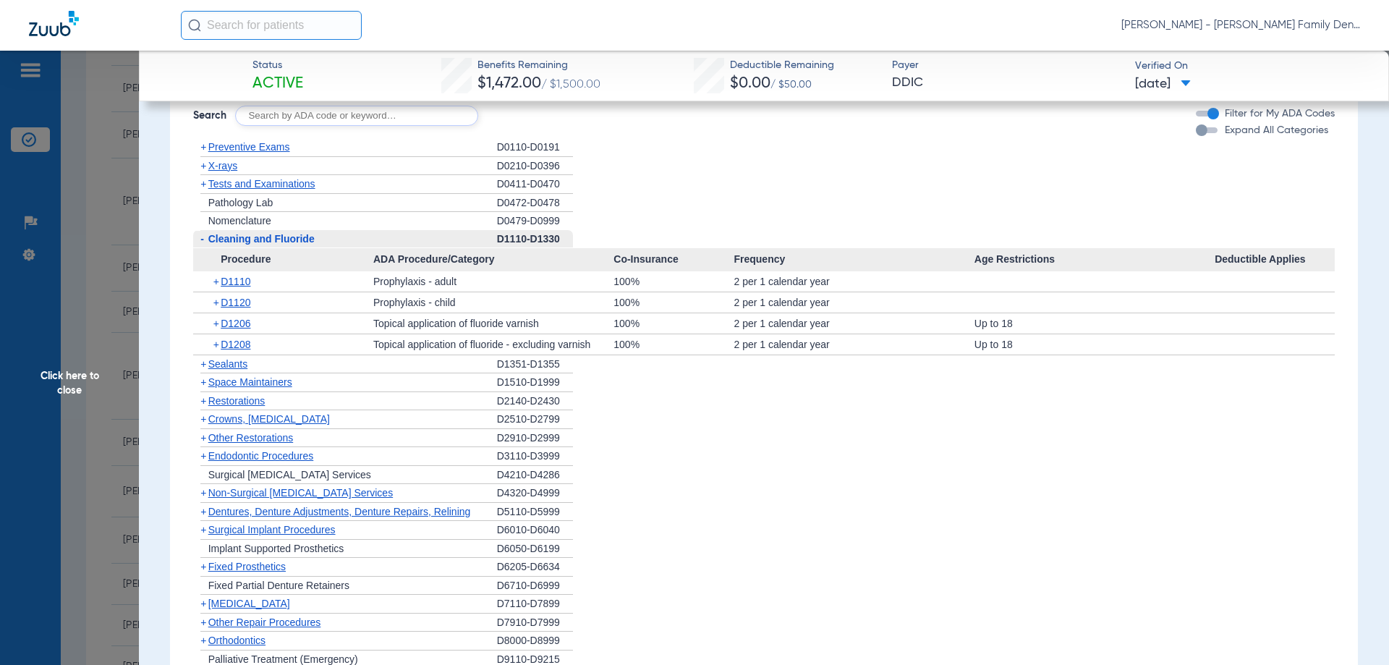
click at [229, 244] on span "Cleaning and Fluoride" at bounding box center [261, 239] width 106 height 12
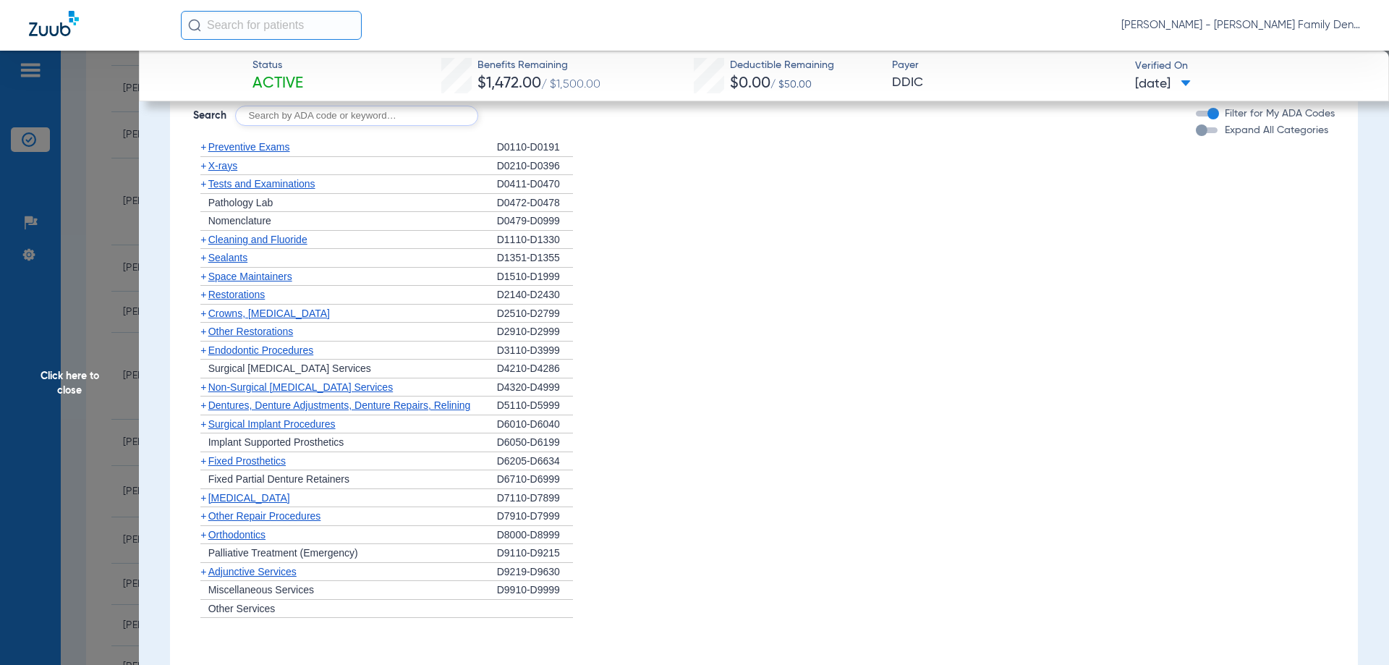
click at [234, 263] on span "Sealants" at bounding box center [227, 258] width 39 height 12
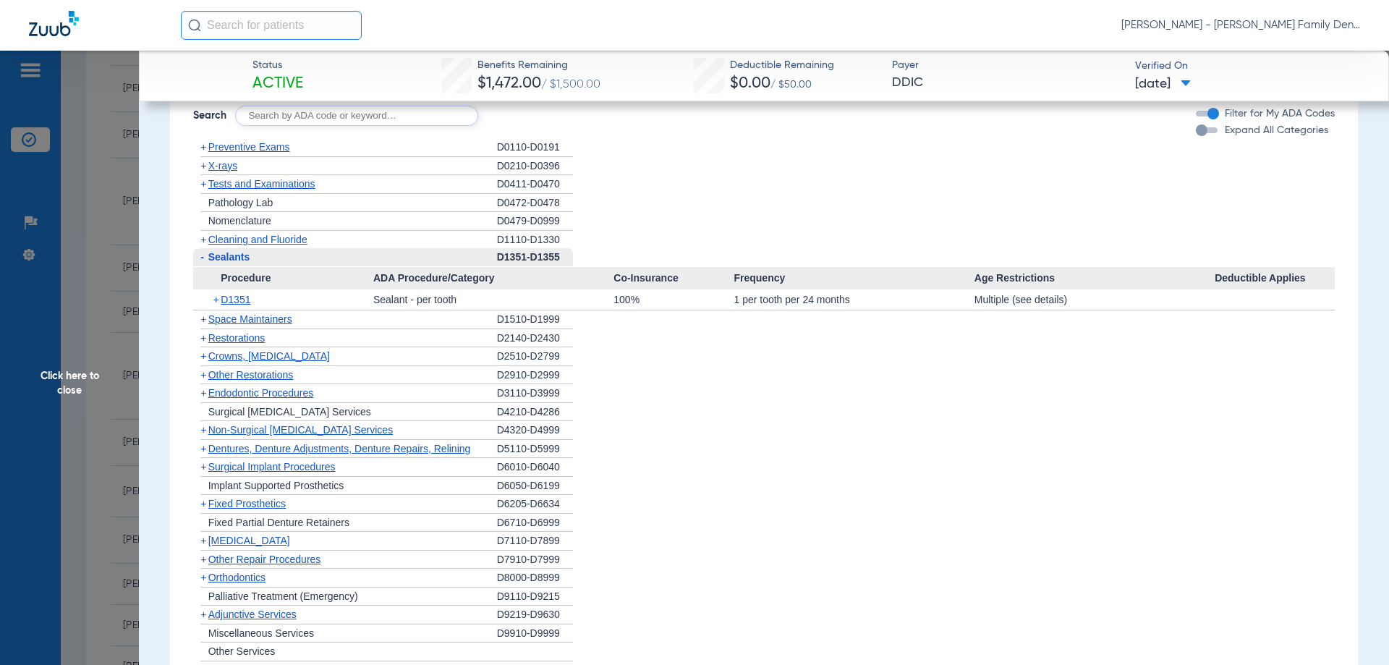
click at [234, 263] on span "Sealants" at bounding box center [229, 257] width 42 height 12
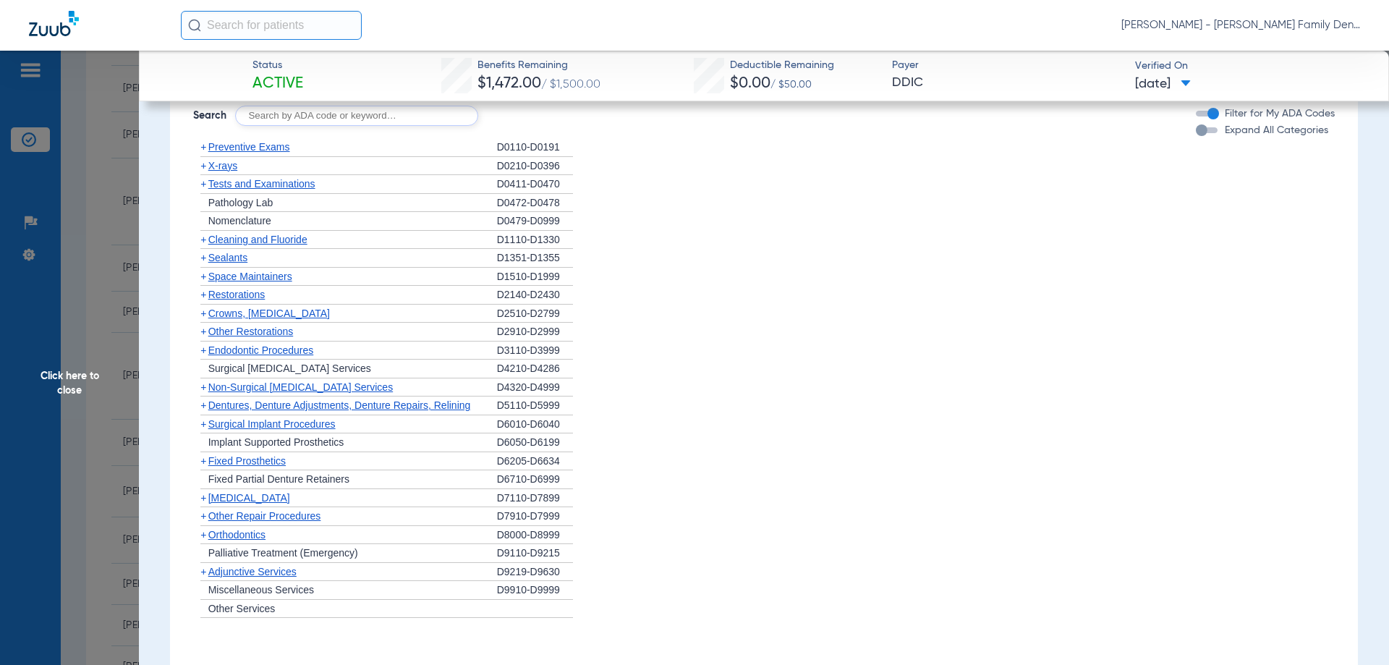
click at [234, 282] on span "Space Maintainers" at bounding box center [250, 277] width 84 height 12
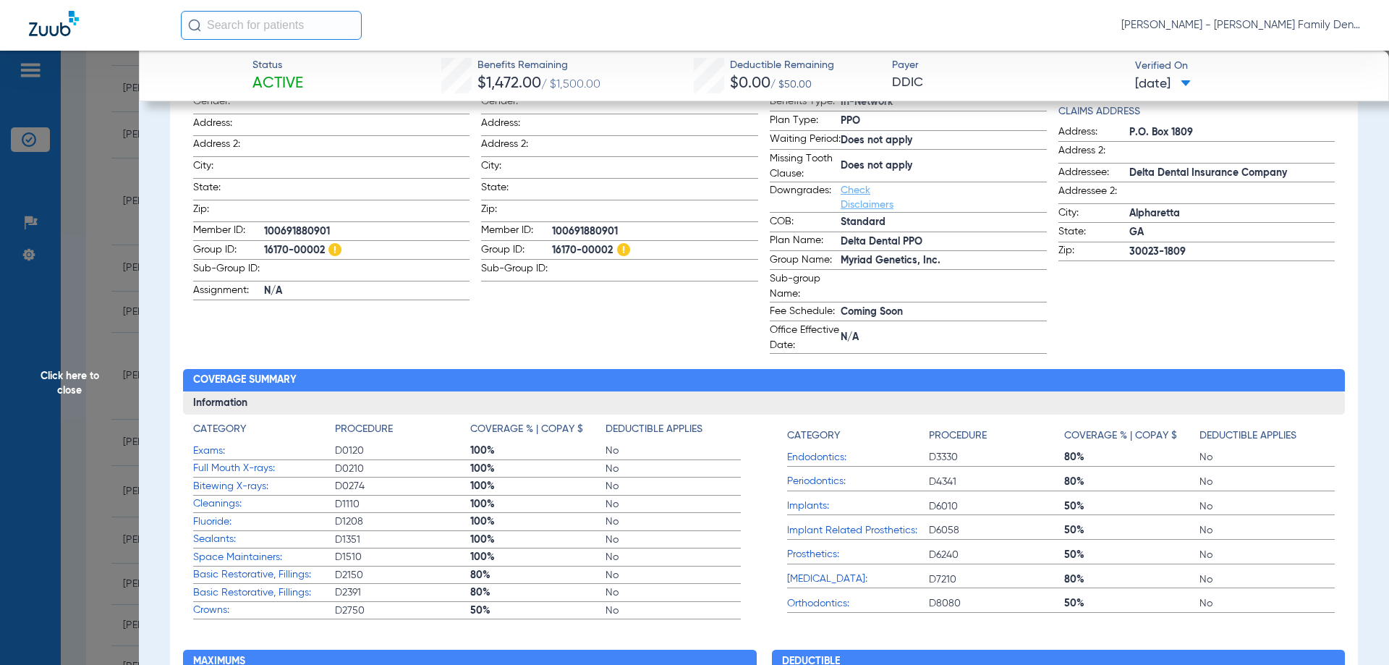
scroll to position [0, 0]
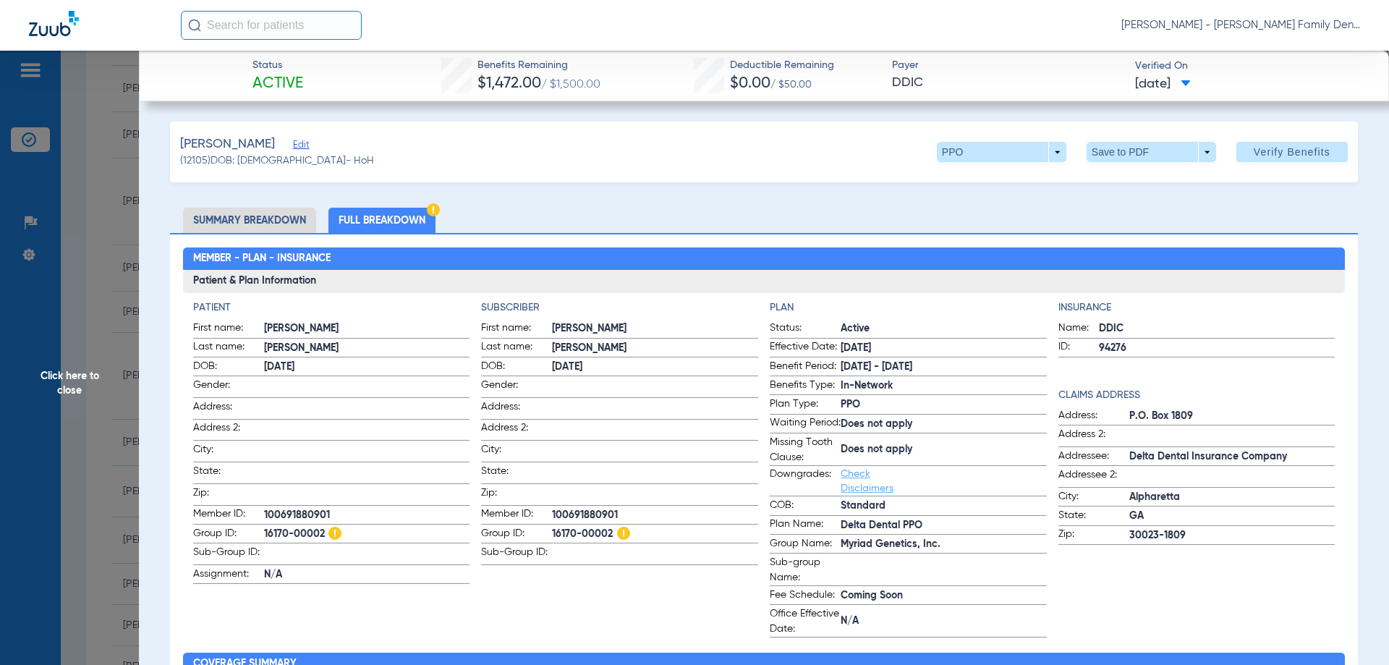
click at [80, 365] on span "Click here to close" at bounding box center [69, 383] width 139 height 665
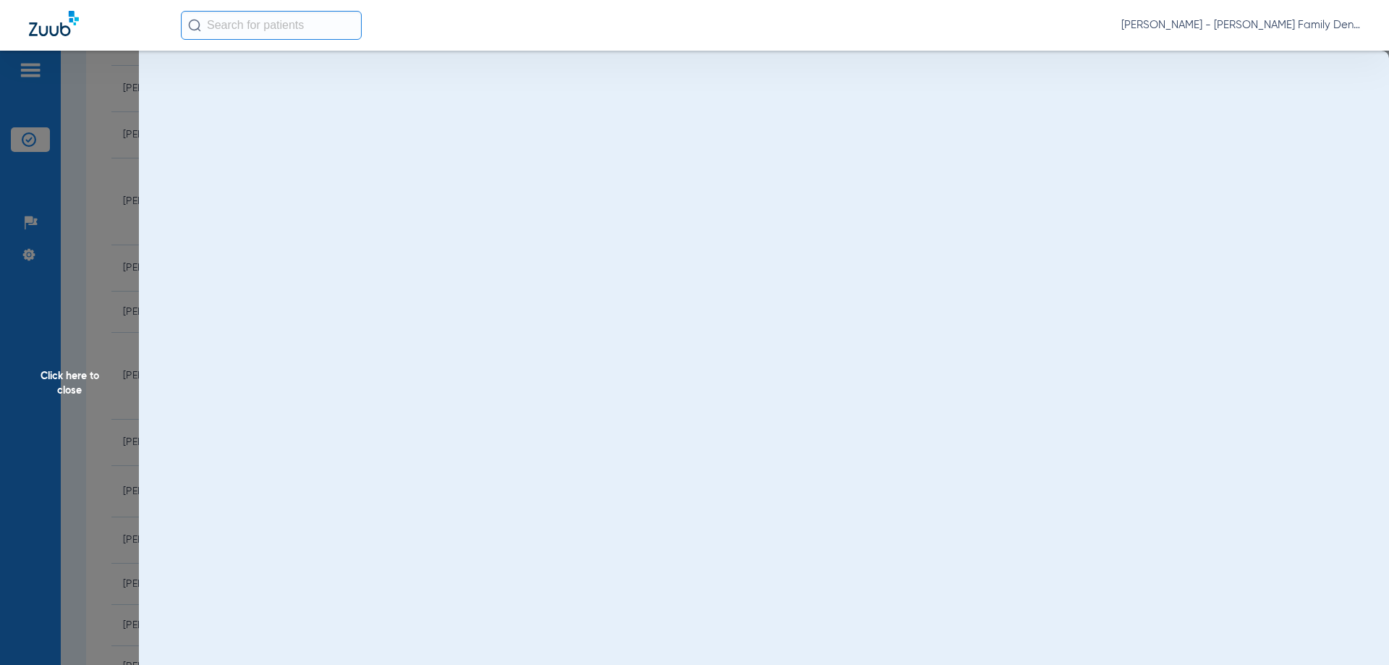
click at [75, 384] on span "Click here to close" at bounding box center [69, 383] width 139 height 665
